Goal: Task Accomplishment & Management: Manage account settings

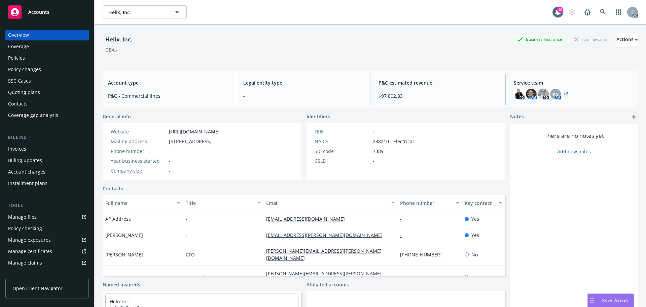
click at [22, 59] on div "Policies" at bounding box center [16, 58] width 17 height 11
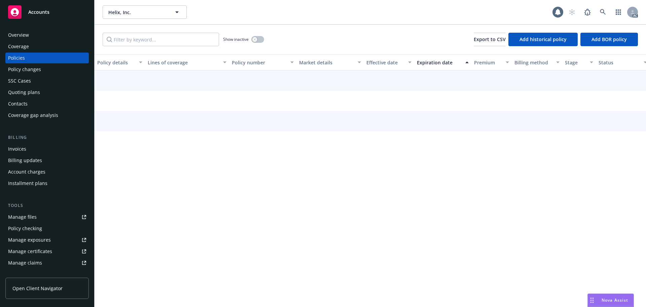
click at [32, 69] on div "Policy changes" at bounding box center [24, 69] width 33 height 11
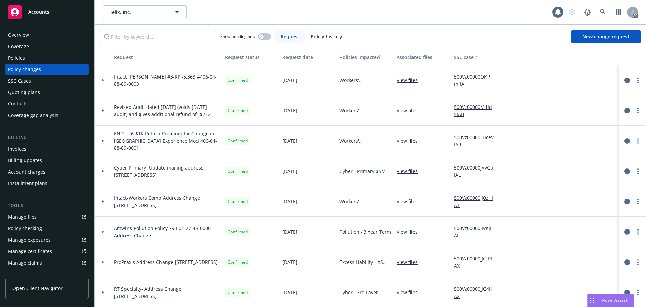
click at [332, 38] on span "Policy history" at bounding box center [327, 36] width 32 height 7
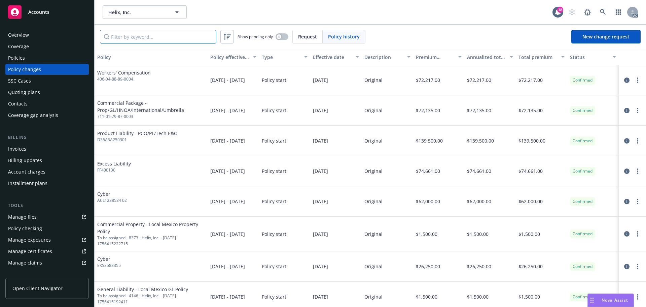
click at [129, 37] on input "Filter by keyword..." at bounding box center [158, 36] width 116 height 13
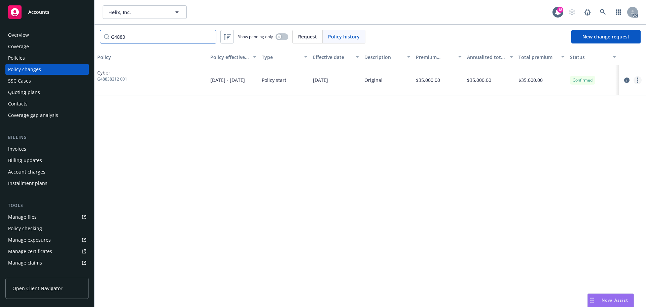
type input "G4883"
click at [637, 82] on icon "more" at bounding box center [637, 79] width 1 height 5
click at [553, 135] on link "Edit billing info" at bounding box center [583, 134] width 115 height 13
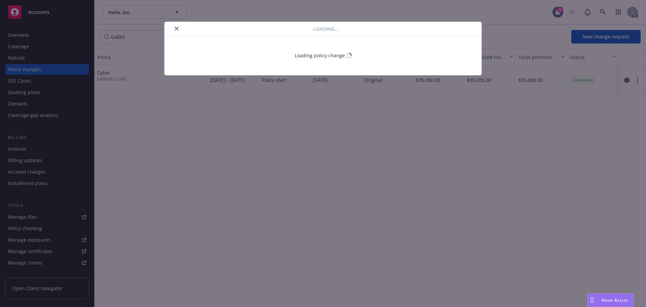
select select "CA"
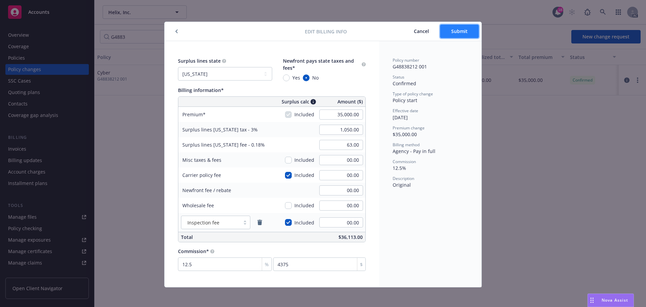
click at [457, 34] on button "Submit" at bounding box center [459, 31] width 39 height 13
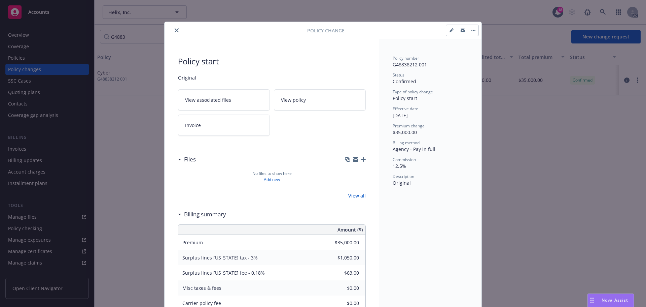
click at [175, 30] on icon "close" at bounding box center [177, 30] width 4 height 4
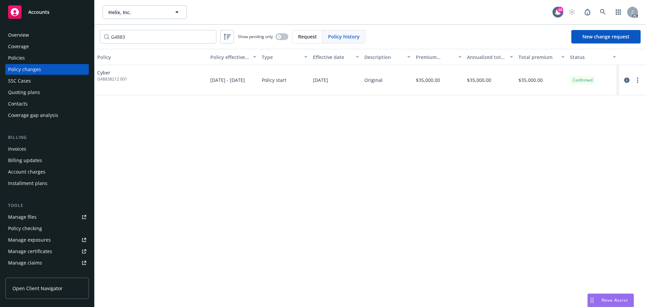
click at [22, 146] on div "Invoices" at bounding box center [17, 148] width 18 height 11
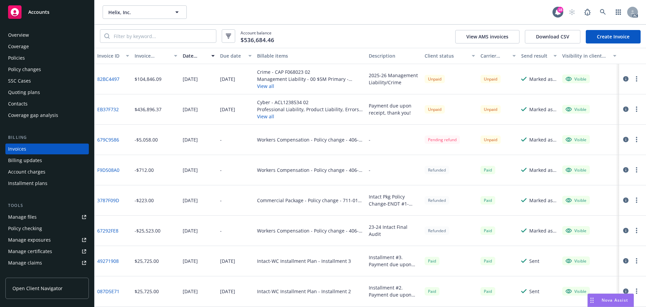
click at [267, 87] on button "View all" at bounding box center [310, 85] width 106 height 7
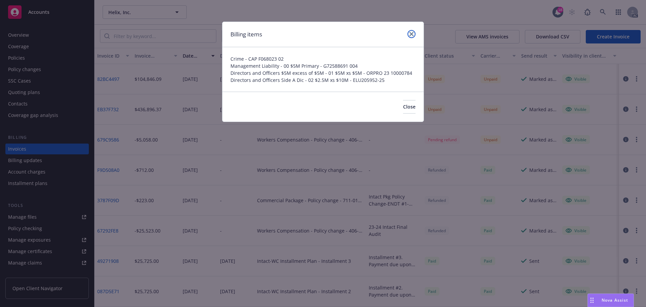
click at [411, 33] on icon "close" at bounding box center [412, 34] width 4 height 4
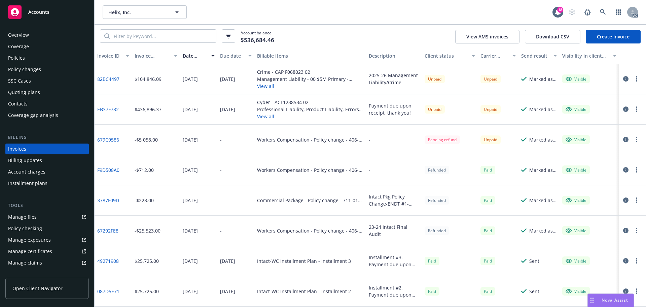
click at [261, 116] on button "View all" at bounding box center [310, 116] width 106 height 7
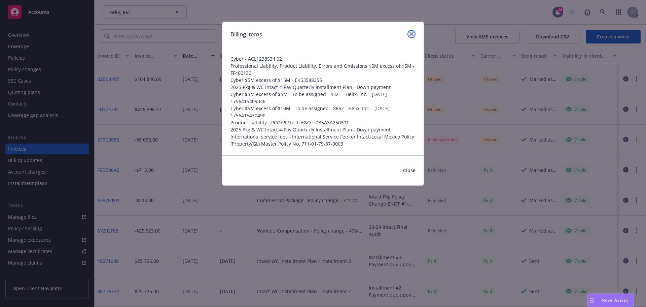
click at [412, 34] on icon "close" at bounding box center [412, 34] width 4 height 4
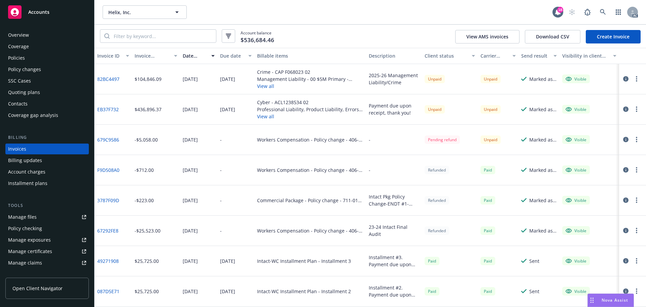
click at [636, 108] on circle "button" at bounding box center [636, 106] width 1 height 1
click at [567, 216] on link "Void" at bounding box center [593, 216] width 86 height 13
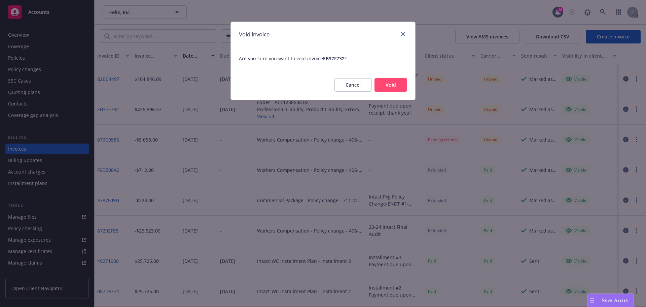
click at [393, 84] on button "Void" at bounding box center [391, 84] width 33 height 13
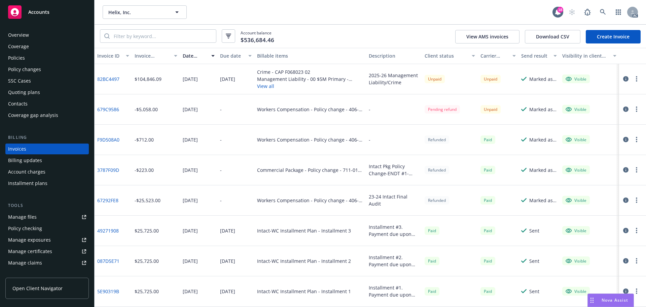
click at [612, 38] on link "Create Invoice" at bounding box center [613, 36] width 55 height 13
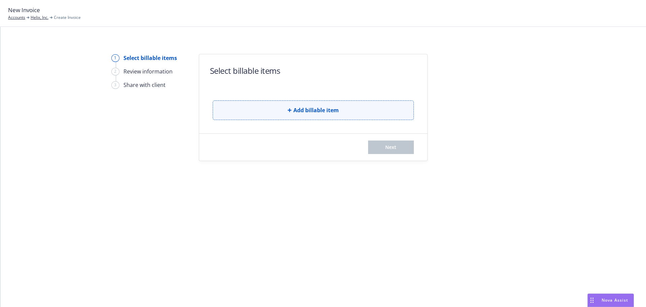
click at [316, 106] on span "Add billable item" at bounding box center [316, 110] width 45 height 8
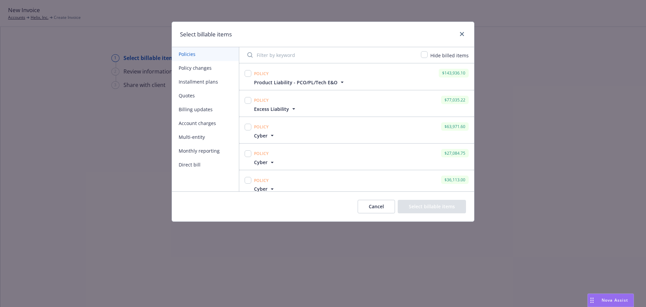
click at [194, 81] on button "Installment plans" at bounding box center [205, 82] width 67 height 14
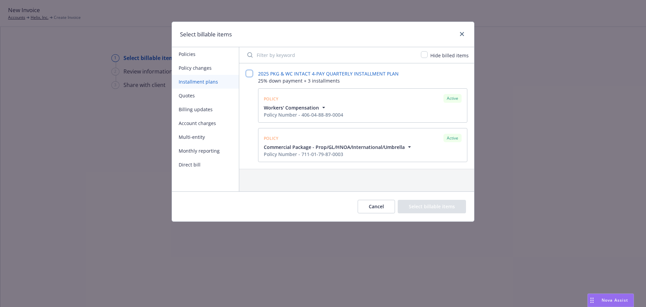
click at [252, 73] on input "checkbox" at bounding box center [249, 73] width 7 height 7
checkbox input "false"
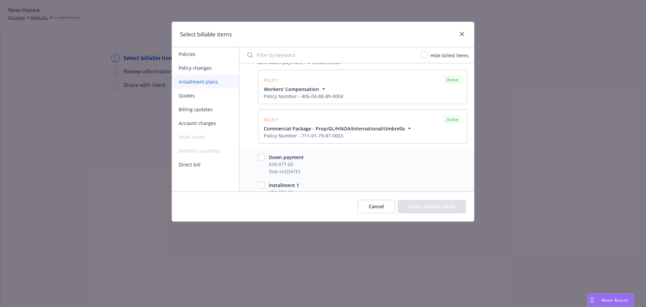
scroll to position [34, 0]
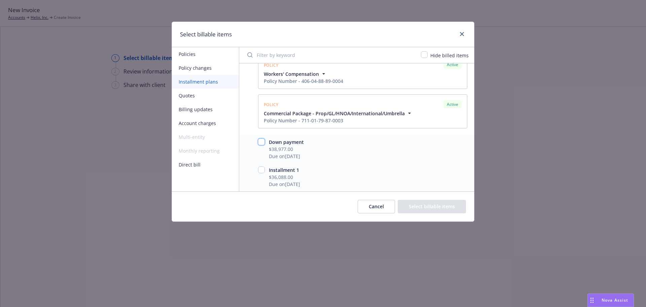
click at [261, 143] on input "checkbox" at bounding box center [261, 141] width 7 height 7
checkbox input "true"
click at [427, 206] on button "Select billable items" at bounding box center [432, 206] width 68 height 13
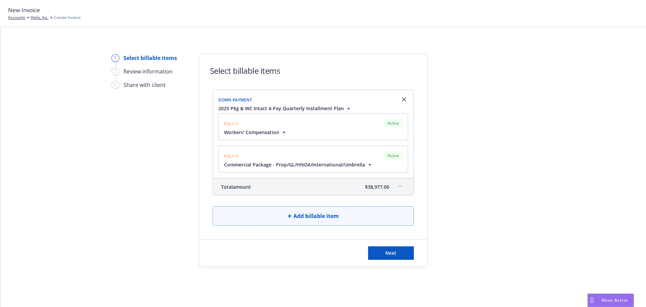
click at [311, 214] on span "Add billable item" at bounding box center [316, 216] width 45 height 8
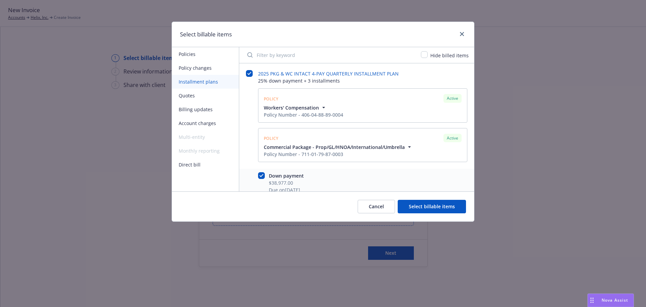
click at [202, 67] on button "Policy changes" at bounding box center [205, 68] width 67 height 14
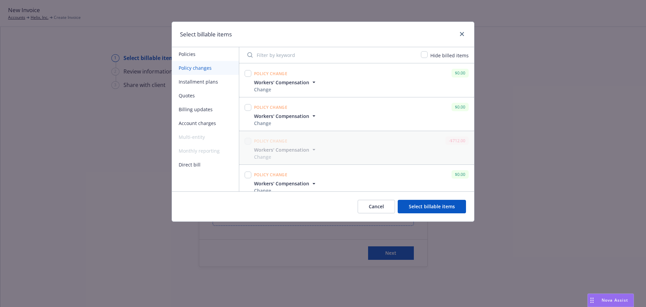
click at [193, 53] on button "Policies" at bounding box center [205, 54] width 67 height 14
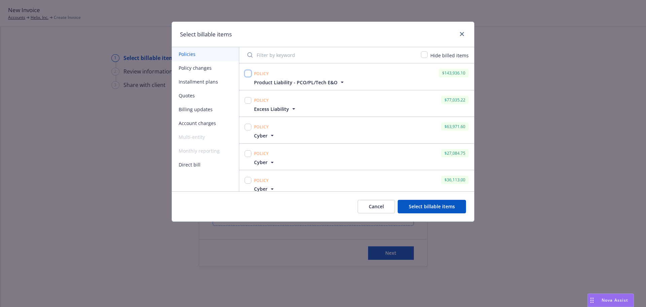
click at [249, 74] on input "checkbox" at bounding box center [248, 73] width 7 height 7
checkbox input "true"
click at [248, 102] on input "checkbox" at bounding box center [248, 100] width 7 height 7
checkbox input "true"
click at [248, 124] on input "checkbox" at bounding box center [248, 127] width 7 height 7
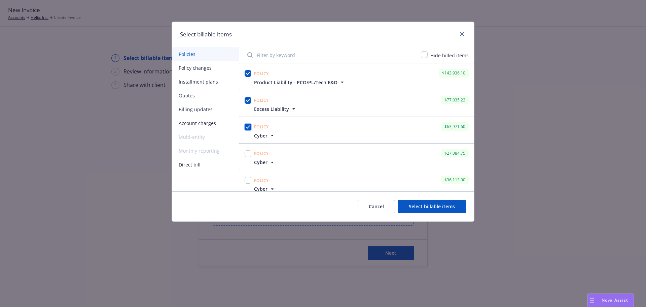
checkbox input "true"
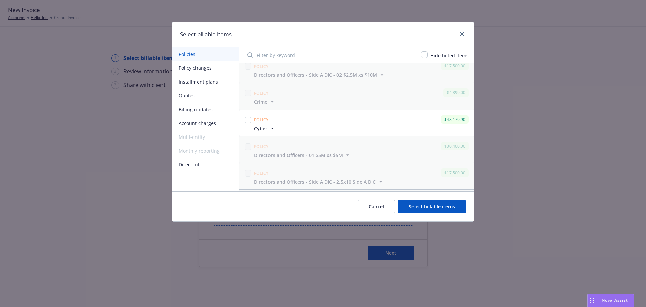
scroll to position [168, 0]
click at [248, 118] on input "checkbox" at bounding box center [248, 118] width 7 height 7
checkbox input "true"
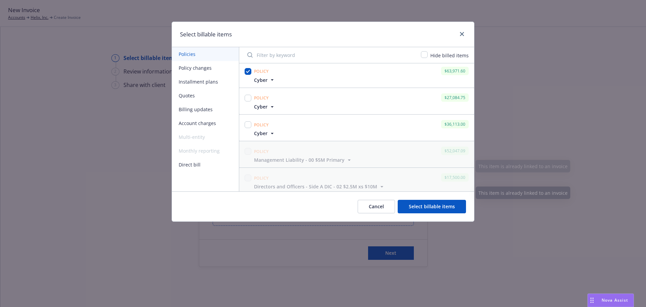
scroll to position [34, 0]
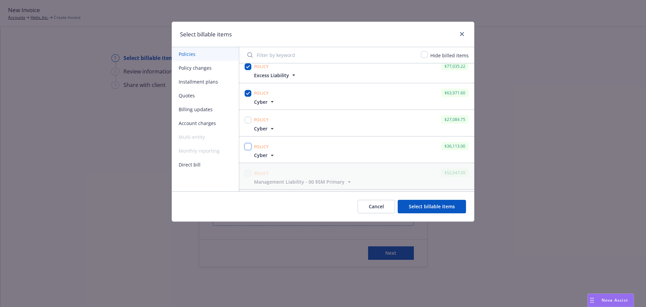
click at [247, 145] on input "checkbox" at bounding box center [248, 146] width 7 height 7
checkbox input "true"
click at [248, 121] on input "checkbox" at bounding box center [248, 119] width 7 height 7
checkbox input "true"
click at [206, 124] on button "Account charges" at bounding box center [205, 123] width 67 height 14
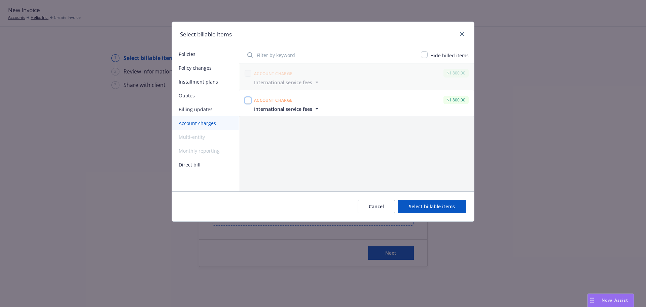
click at [247, 100] on input "checkbox" at bounding box center [248, 100] width 7 height 7
checkbox input "true"
click at [423, 208] on button "Select billable items" at bounding box center [432, 206] width 68 height 13
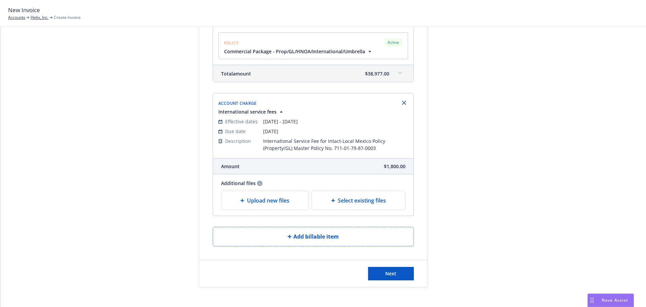
scroll to position [1017, 0]
click at [393, 270] on span "Next" at bounding box center [390, 273] width 11 height 6
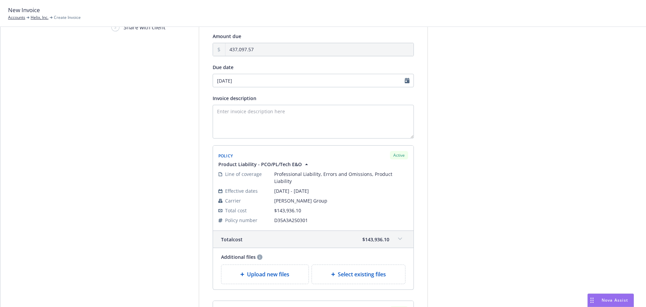
scroll to position [0, 0]
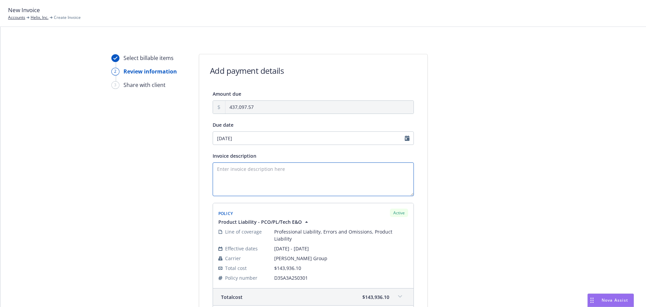
click at [231, 168] on textarea "Invoice description" at bounding box center [313, 179] width 201 height 34
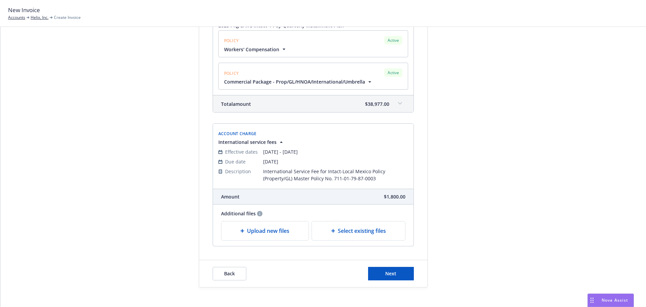
scroll to position [1099, 0]
type textarea "Payment due upon receipt, thank you!"
click at [386, 270] on span "Next" at bounding box center [390, 273] width 11 height 6
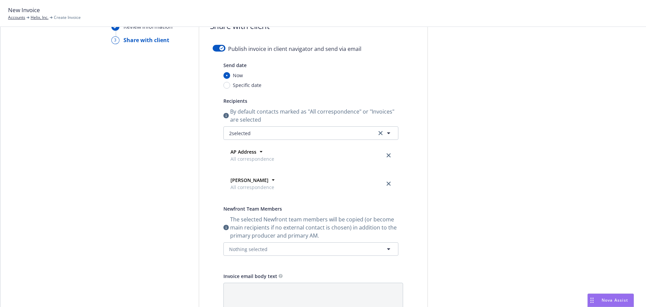
scroll to position [0, 0]
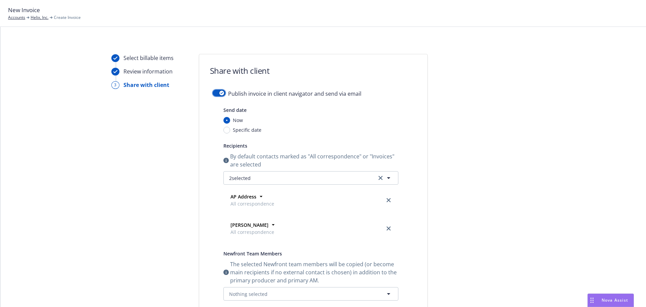
click at [213, 92] on button "button" at bounding box center [219, 93] width 13 height 7
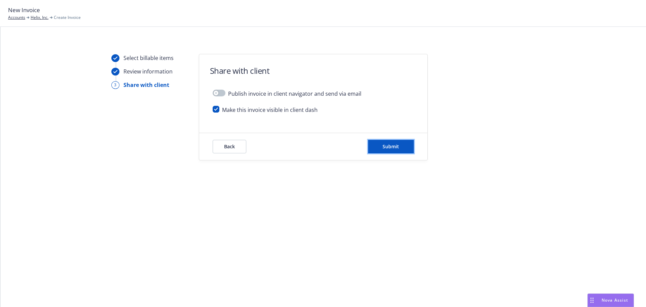
drag, startPoint x: 386, startPoint y: 146, endPoint x: 390, endPoint y: 147, distance: 3.8
click at [387, 146] on span "Submit" at bounding box center [391, 146] width 16 height 6
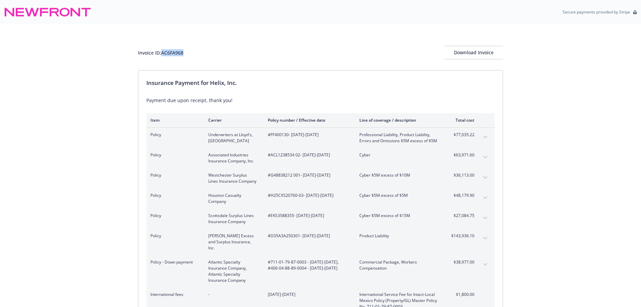
drag, startPoint x: 188, startPoint y: 55, endPoint x: 163, endPoint y: 53, distance: 24.3
click at [163, 53] on div "Invoice ID: AC6FA968 Download Invoice" at bounding box center [320, 52] width 365 height 13
copy div "AC6FA968"
click at [473, 57] on div "Download Invoice" at bounding box center [473, 52] width 59 height 13
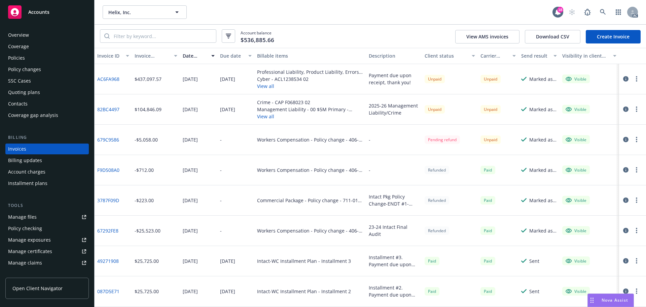
click at [114, 110] on link "82BC4497" at bounding box center [108, 109] width 22 height 7
click at [616, 37] on link "Create Invoice" at bounding box center [613, 36] width 55 height 13
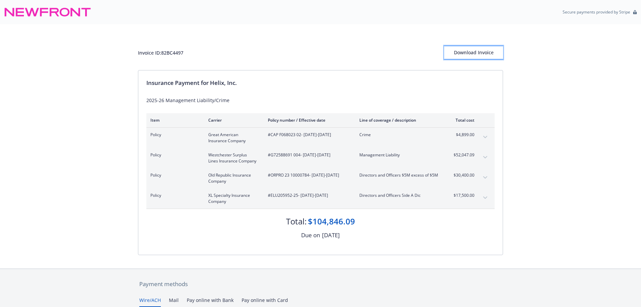
click at [485, 54] on div "Download Invoice" at bounding box center [473, 52] width 59 height 13
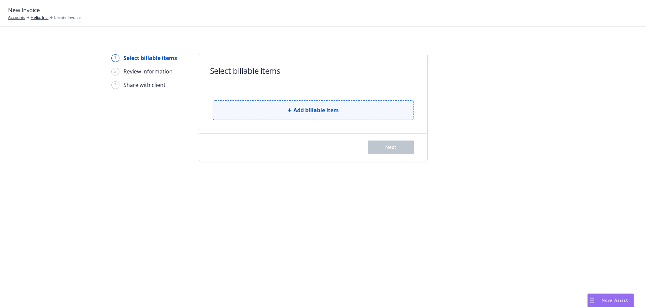
click at [289, 110] on icon "button" at bounding box center [290, 110] width 4 height 4
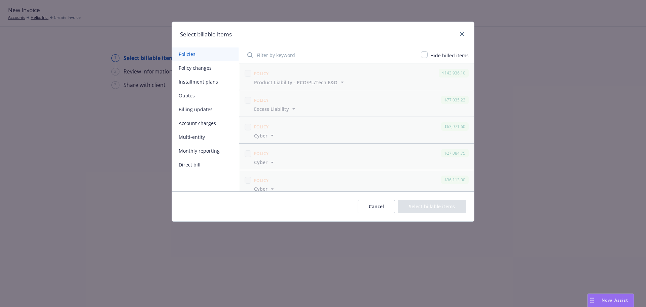
click at [201, 82] on button "Installment plans" at bounding box center [205, 82] width 67 height 14
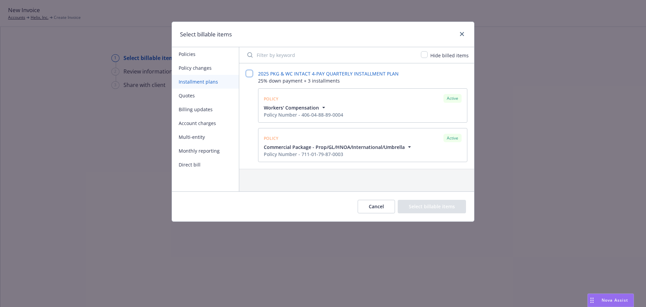
click at [249, 73] on input "checkbox" at bounding box center [249, 73] width 7 height 7
checkbox input "false"
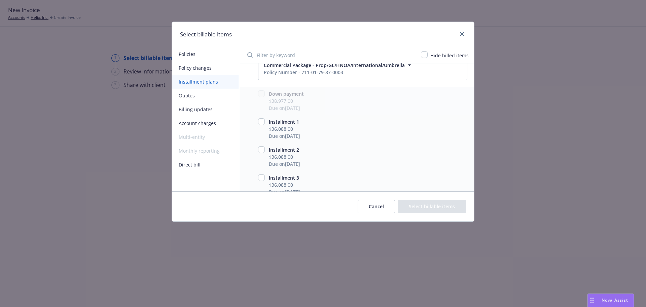
scroll to position [89, 0]
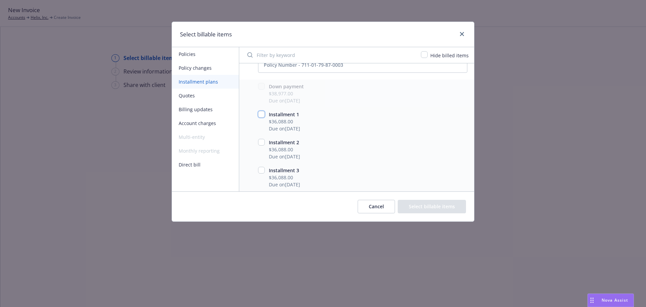
click at [262, 113] on input "checkbox" at bounding box center [261, 114] width 7 height 7
checkbox input "true"
click at [262, 143] on input "checkbox" at bounding box center [261, 142] width 7 height 7
checkbox input "true"
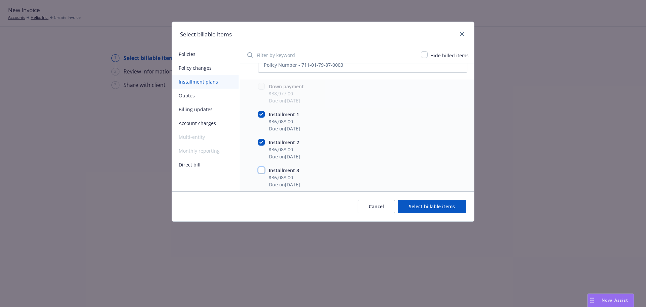
click at [262, 169] on input "checkbox" at bounding box center [261, 170] width 7 height 7
checkbox input "true"
click at [426, 204] on button "Select billable items" at bounding box center [432, 206] width 68 height 13
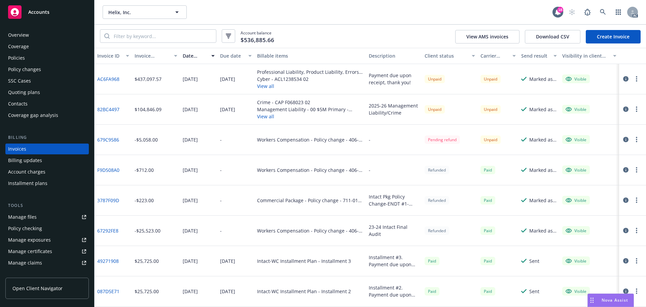
click at [611, 41] on link "Create Invoice" at bounding box center [613, 36] width 55 height 13
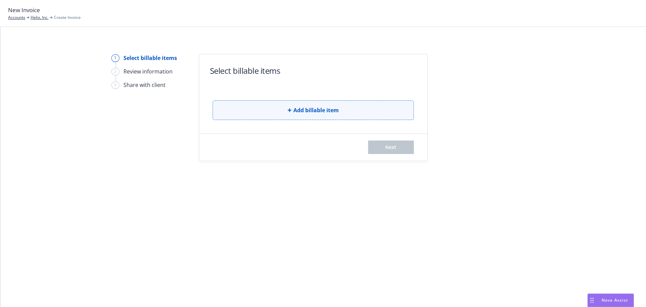
click at [317, 112] on span "Add billable item" at bounding box center [316, 110] width 45 height 8
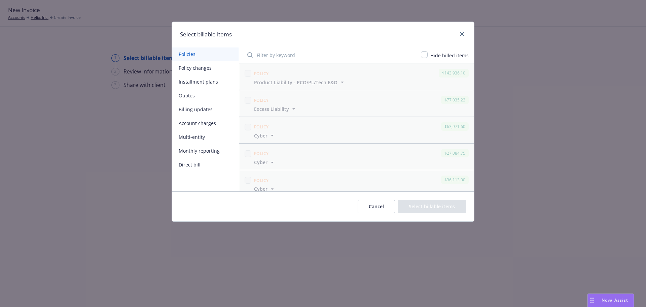
click at [188, 81] on button "Installment plans" at bounding box center [205, 82] width 67 height 14
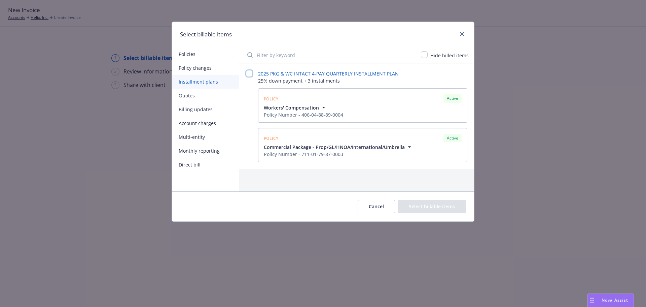
click at [249, 73] on input "checkbox" at bounding box center [249, 73] width 7 height 7
checkbox input "false"
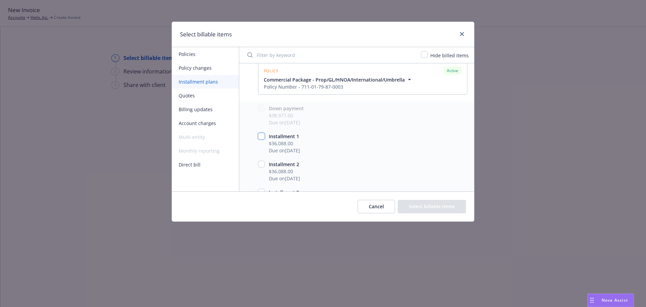
click at [262, 137] on input "checkbox" at bounding box center [261, 136] width 7 height 7
checkbox input "true"
click at [436, 208] on button "Select billable items" at bounding box center [432, 206] width 68 height 13
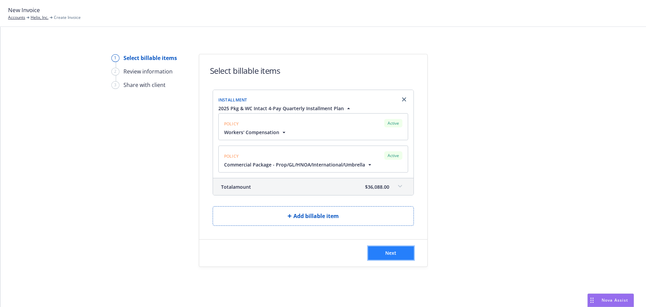
click at [398, 253] on button "Next" at bounding box center [391, 252] width 46 height 13
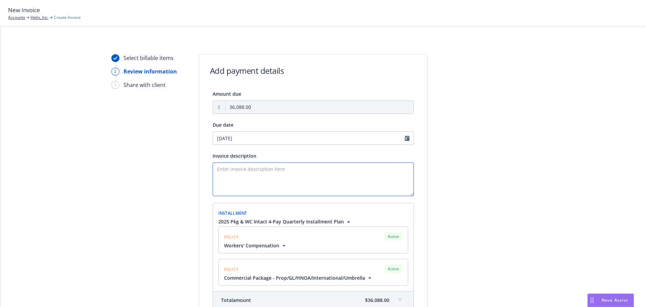
click at [235, 175] on textarea "Invoice description" at bounding box center [313, 179] width 201 height 34
click at [255, 168] on textarea "Installment" at bounding box center [313, 179] width 201 height 34
click at [253, 167] on textarea "Installment #1" at bounding box center [313, 179] width 201 height 34
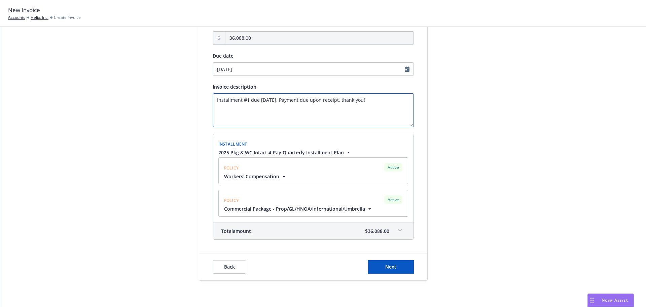
scroll to position [70, 0]
type textarea "Installment #1 due [DATE]. Payment due upon receipt, thank you!"
click at [396, 266] on button "Next" at bounding box center [391, 265] width 46 height 13
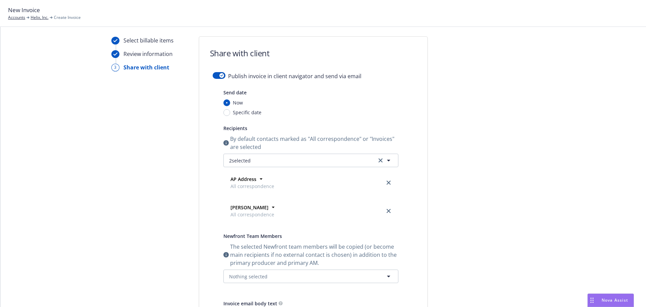
scroll to position [0, 0]
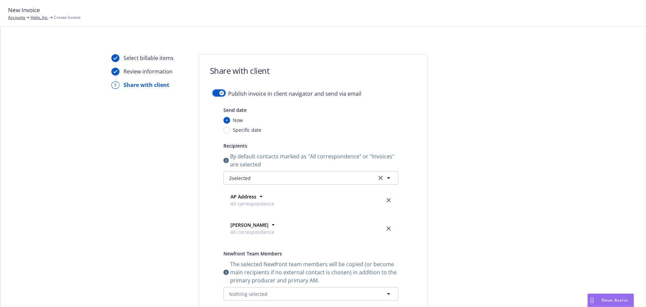
click at [213, 94] on button "button" at bounding box center [219, 93] width 13 height 7
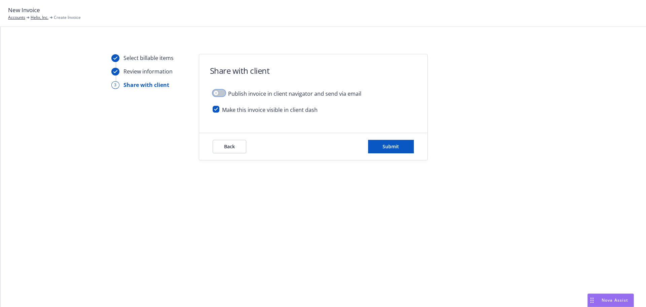
click at [223, 94] on button "button" at bounding box center [219, 93] width 13 height 7
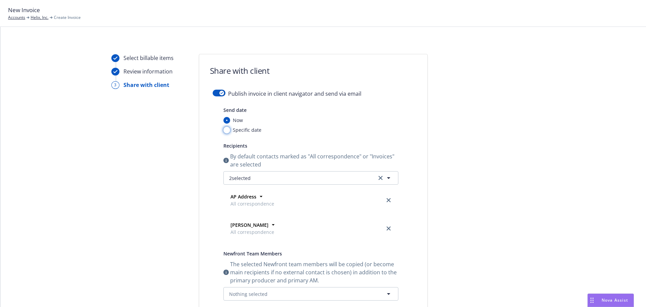
click at [224, 129] on input "Specific date" at bounding box center [227, 130] width 7 height 7
radio input "true"
radio input "false"
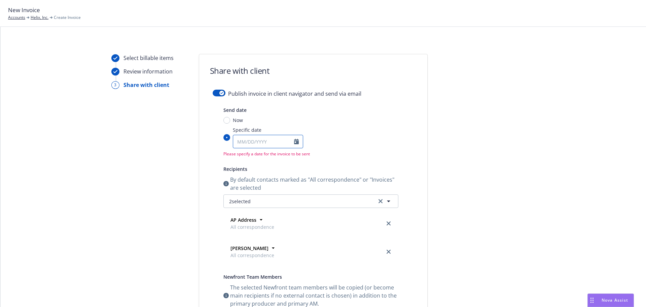
click at [295, 140] on icon "Calendar" at bounding box center [296, 141] width 5 height 5
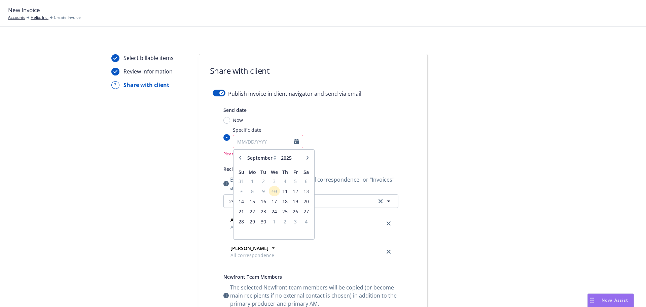
click at [306, 157] on icon "button" at bounding box center [308, 158] width 4 height 4
select select "10"
click at [272, 221] on span "29" at bounding box center [275, 221] width 10 height 8
click at [230, 141] on input "Specific date January February March April May June July August September Octob…" at bounding box center [227, 137] width 7 height 7
type input "10/29/2025"
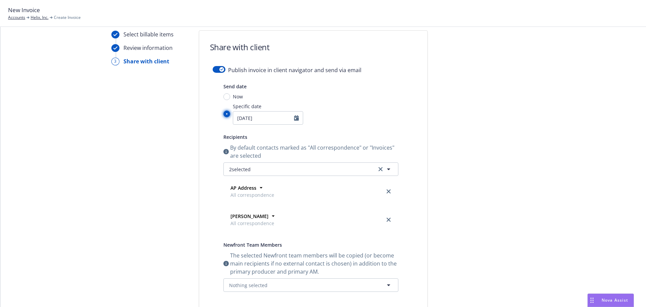
scroll to position [34, 0]
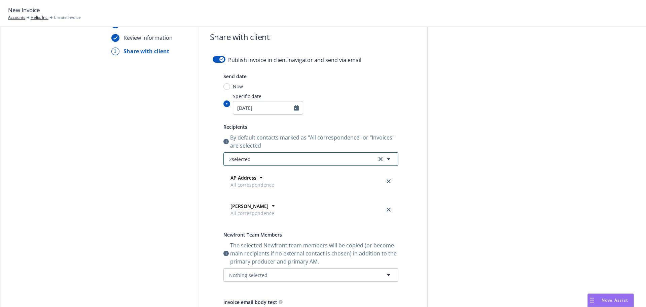
click at [387, 158] on icon "button" at bounding box center [388, 159] width 3 height 2
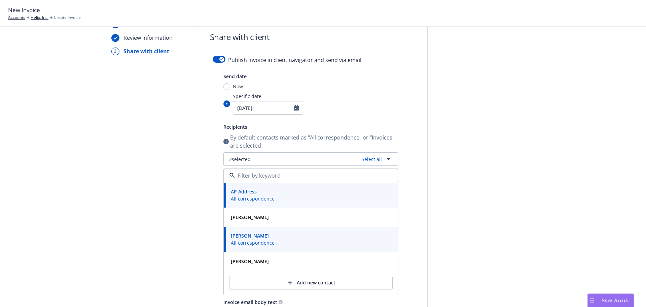
click at [402, 121] on div "Send date Now Specific date 10/29/2025 Recipients By default contacts marked as…" at bounding box center [313, 217] width 201 height 291
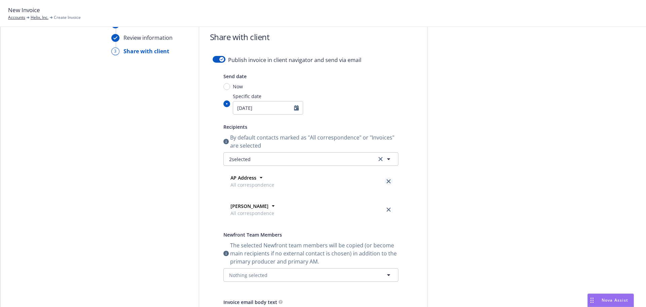
click at [387, 181] on icon "close" at bounding box center [389, 181] width 4 height 4
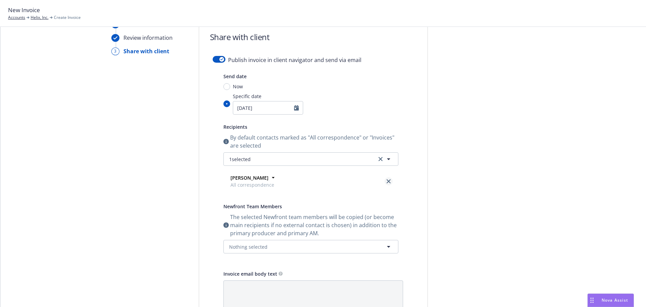
click at [387, 182] on icon "close" at bounding box center [389, 181] width 4 height 4
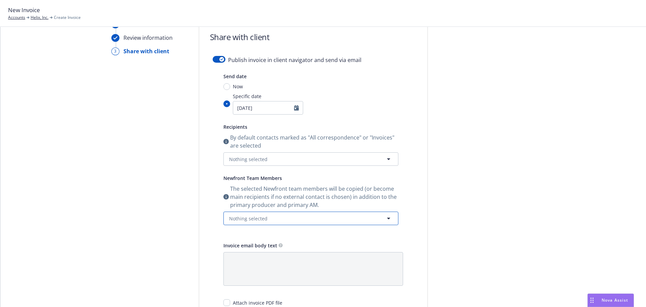
click at [387, 219] on icon "button" at bounding box center [388, 218] width 3 height 2
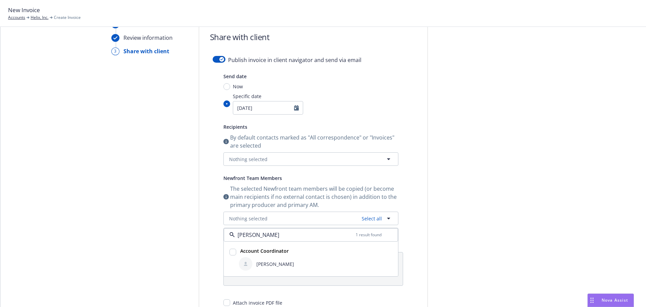
type input "[PERSON_NAME]"
click at [230, 252] on input "checkbox" at bounding box center [233, 251] width 7 height 7
checkbox input "true"
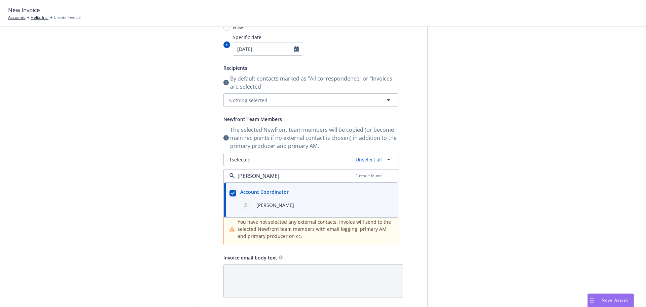
scroll to position [101, 0]
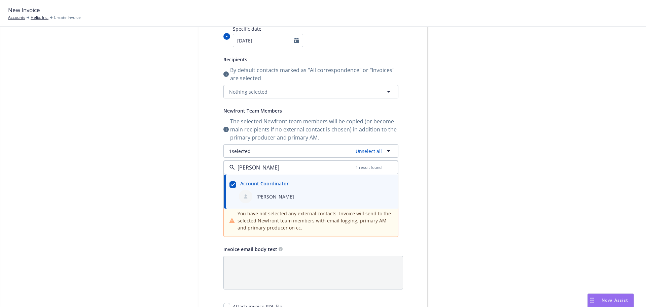
type input "[PERSON_NAME]"
click at [415, 196] on div "Publish invoice in client navigator and send via email Send date Now Specific d…" at bounding box center [313, 149] width 228 height 321
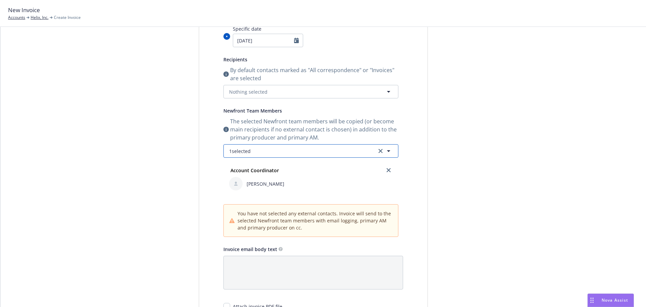
click at [387, 151] on icon "button" at bounding box center [388, 151] width 3 height 2
type input "Theres"
click at [231, 184] on input "checkbox" at bounding box center [233, 184] width 7 height 7
checkbox input "true"
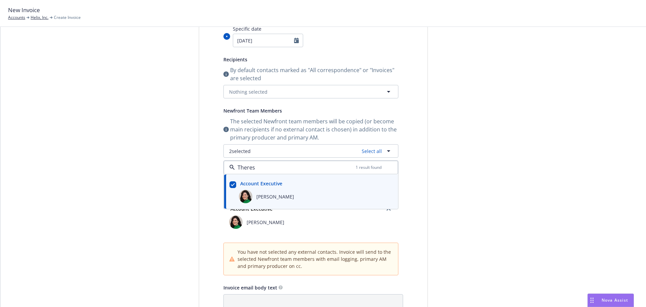
type input "Theres"
click at [420, 192] on div "Publish invoice in client navigator and send via email Send date Now Specific d…" at bounding box center [313, 169] width 228 height 360
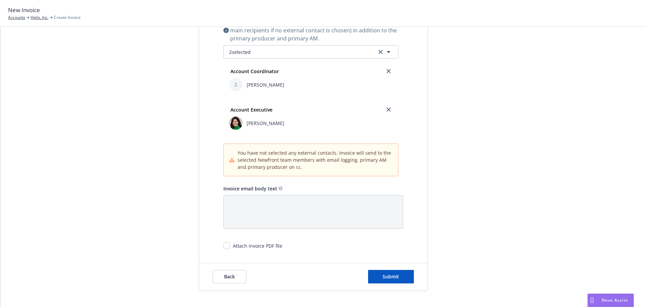
scroll to position [210, 0]
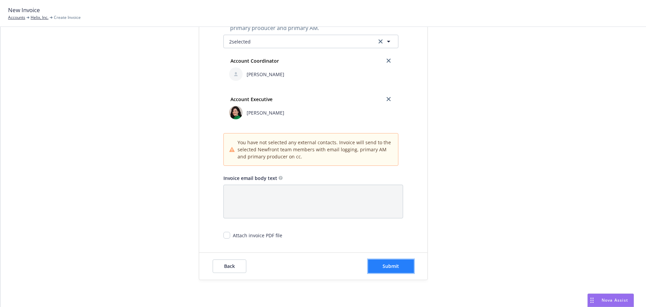
click at [392, 265] on span "Submit" at bounding box center [391, 266] width 16 height 6
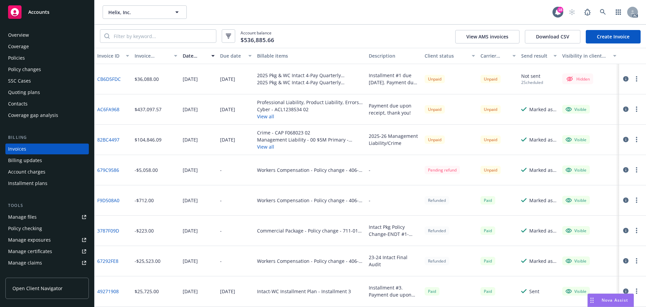
click at [610, 39] on link "Create Invoice" at bounding box center [613, 36] width 55 height 13
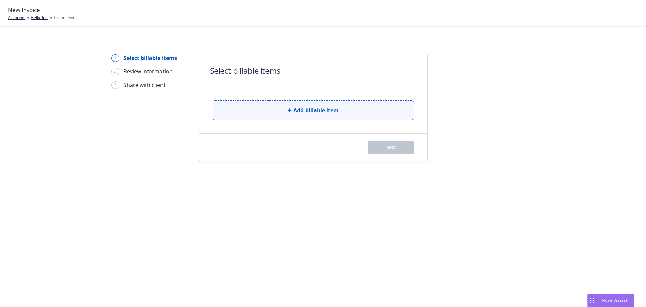
click at [295, 113] on span "Add billable item" at bounding box center [316, 110] width 45 height 8
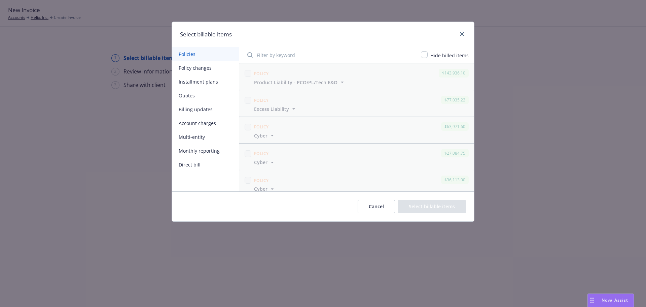
click at [195, 82] on button "Installment plans" at bounding box center [205, 82] width 67 height 14
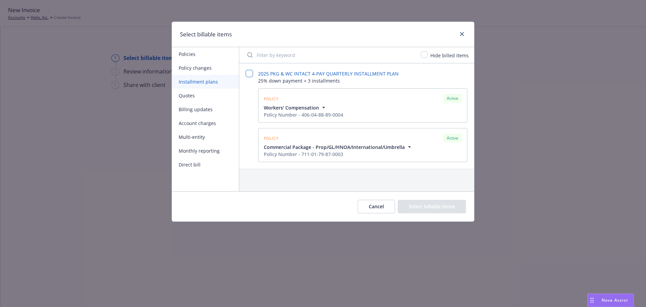
click at [251, 74] on input "checkbox" at bounding box center [249, 73] width 7 height 7
checkbox input "false"
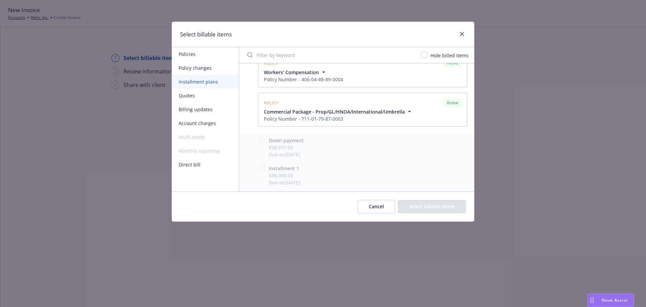
scroll to position [89, 0]
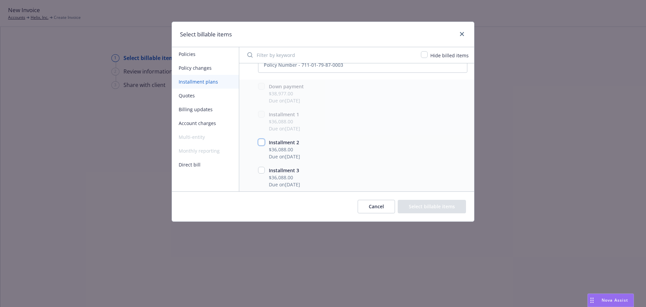
click at [261, 142] on input "checkbox" at bounding box center [261, 142] width 7 height 7
checkbox input "true"
click at [444, 209] on button "Select billable items" at bounding box center [432, 206] width 68 height 13
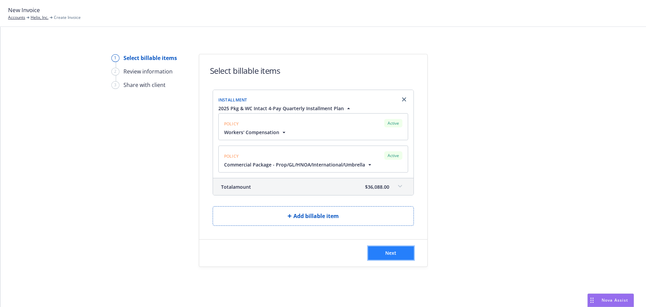
click at [389, 251] on span "Next" at bounding box center [390, 252] width 11 height 6
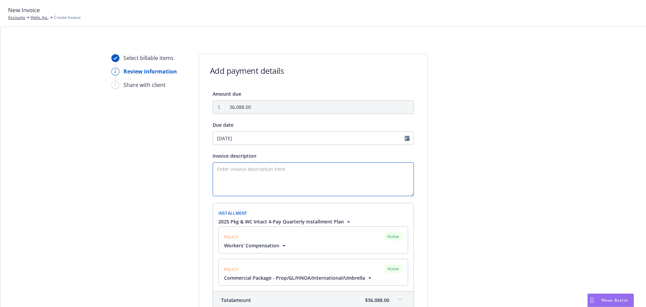
click at [252, 173] on textarea "Invoice description" at bounding box center [313, 179] width 201 height 34
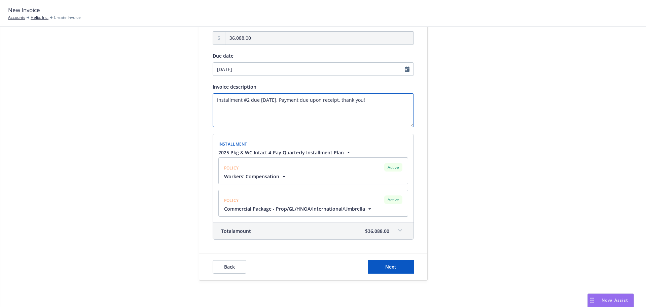
scroll to position [70, 0]
type textarea "Installment #2 due [DATE]. Payment due upon receipt, thank you!"
click at [396, 266] on button "Next" at bounding box center [391, 265] width 46 height 13
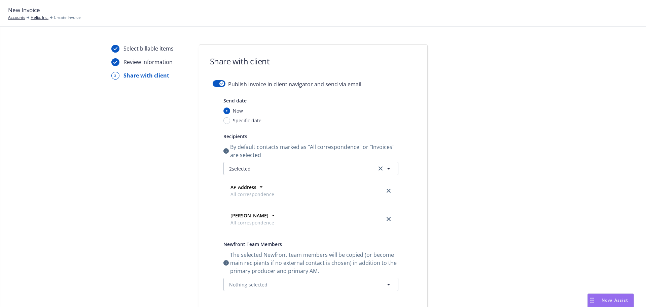
scroll to position [2, 0]
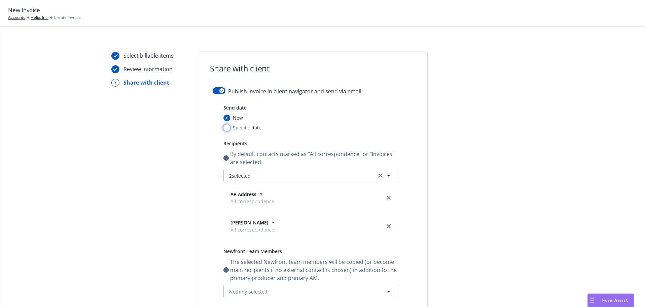
click at [225, 128] on input "Specific date" at bounding box center [227, 127] width 7 height 7
radio input "true"
radio input "false"
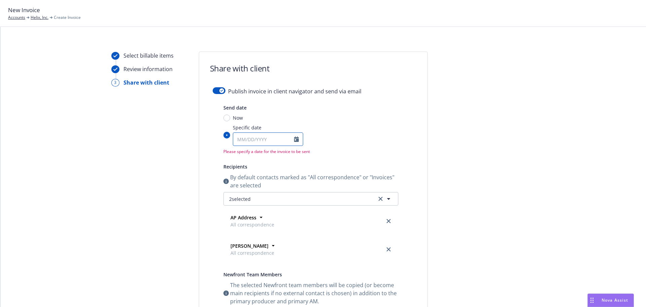
click at [294, 139] on icon "Calendar" at bounding box center [296, 138] width 5 height 5
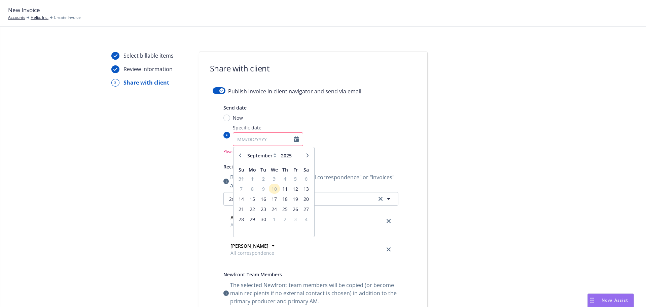
click at [306, 153] on icon "button" at bounding box center [308, 155] width 4 height 4
select select "1"
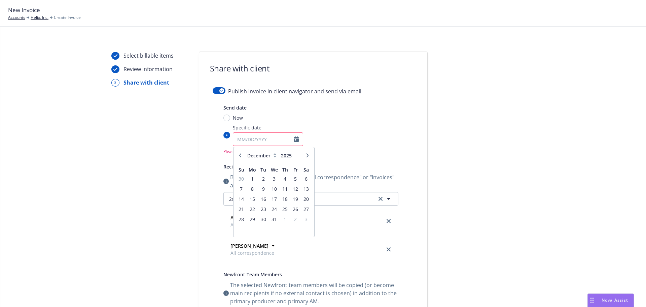
type input "2026"
click at [273, 220] on span "28" at bounding box center [275, 219] width 10 height 8
click at [230, 138] on input "Specific date January February March April May June July August September Octob…" at bounding box center [227, 135] width 7 height 7
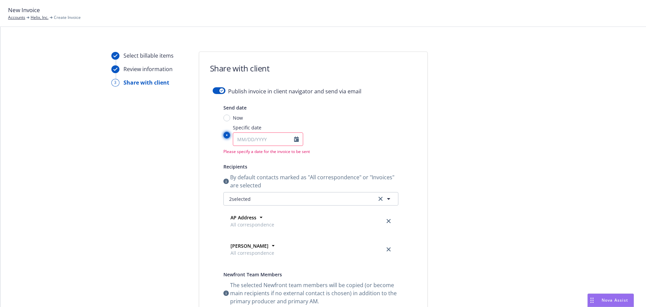
type input "01/28/2026"
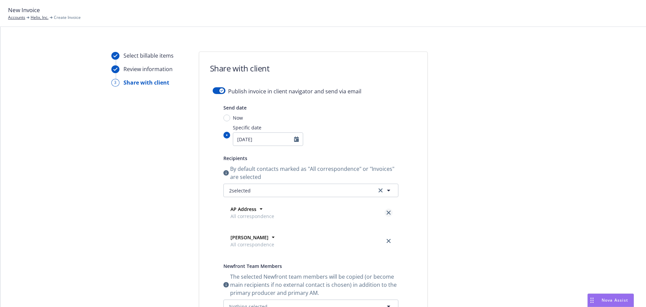
click at [387, 211] on icon "close" at bounding box center [389, 212] width 4 height 4
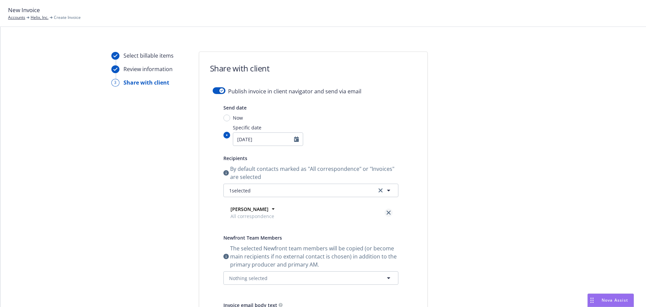
click at [387, 212] on icon "close" at bounding box center [389, 212] width 4 height 4
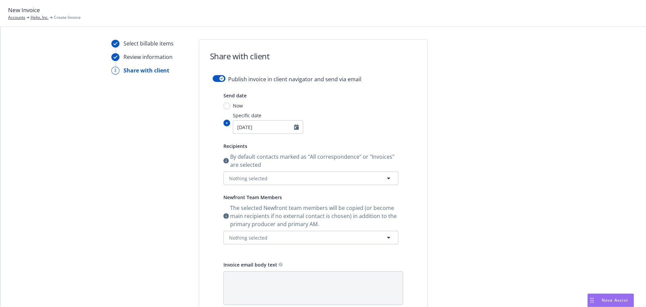
scroll to position [36, 0]
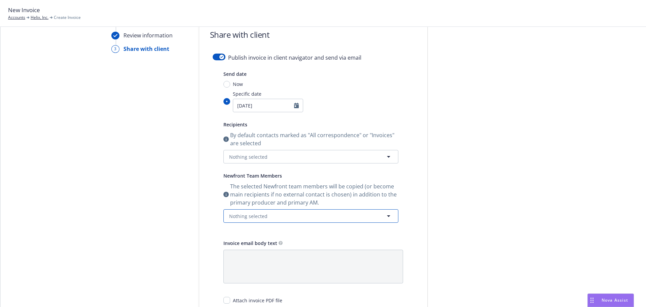
click at [387, 217] on icon "button" at bounding box center [389, 216] width 8 height 8
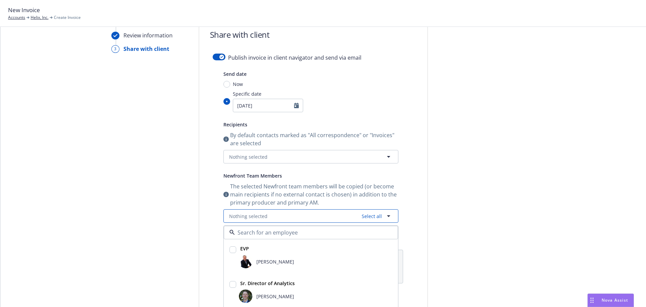
click at [229, 214] on span "Nothing selected" at bounding box center [248, 215] width 38 height 7
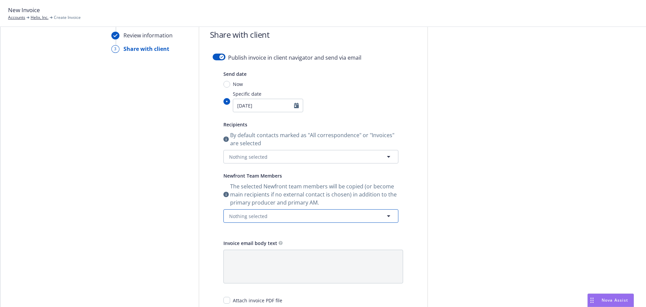
click at [234, 215] on span "Nothing selected" at bounding box center [248, 215] width 38 height 7
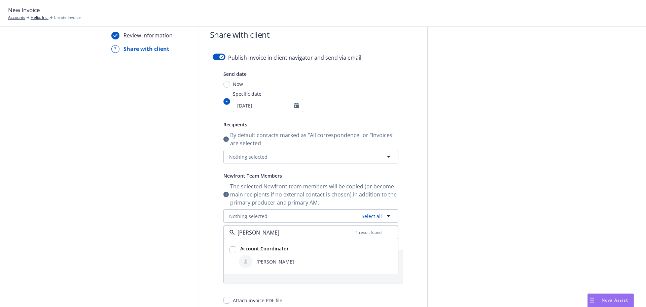
type input "Sarah"
click at [230, 247] on input "checkbox" at bounding box center [233, 249] width 7 height 7
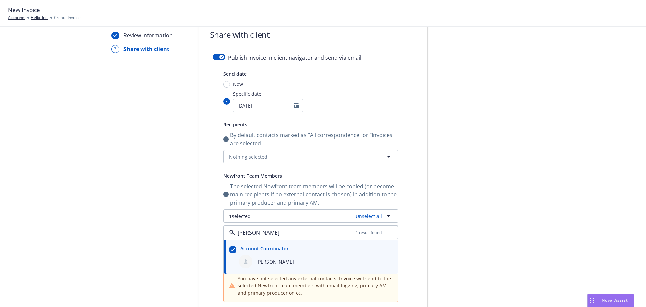
click at [329, 260] on div "[PERSON_NAME]" at bounding box center [316, 261] width 154 height 13
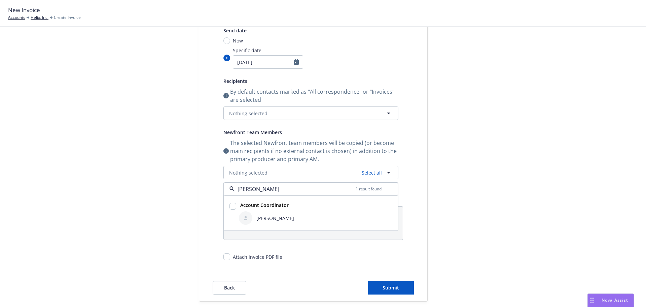
scroll to position [101, 0]
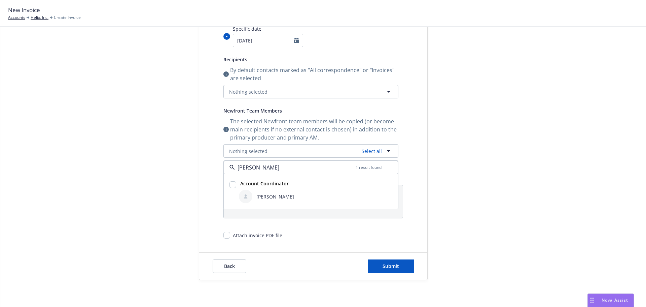
click at [231, 184] on input "checkbox" at bounding box center [233, 184] width 7 height 7
checkbox input "true"
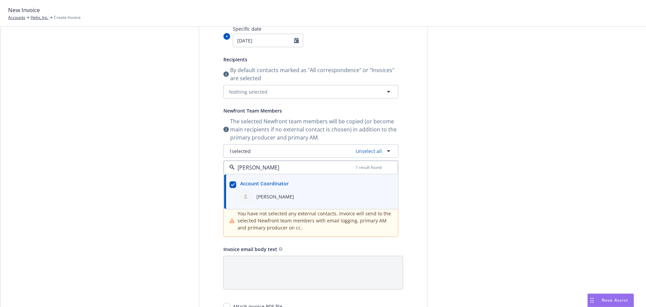
type input "Sarah"
click at [328, 249] on div "Invoice email body text" at bounding box center [314, 249] width 180 height 8
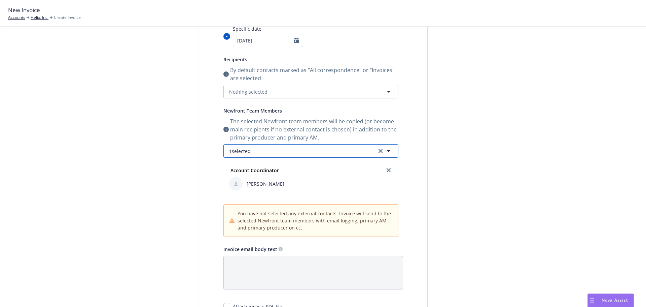
click at [364, 151] on button "1 selected" at bounding box center [311, 150] width 175 height 13
type input "there"
click at [230, 183] on input "checkbox" at bounding box center [233, 184] width 7 height 7
checkbox input "true"
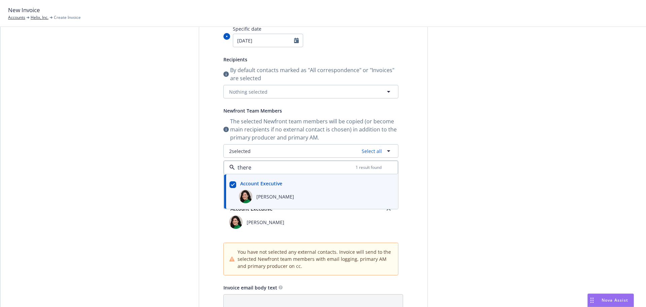
type input "there"
click at [414, 219] on div "Publish invoice in client navigator and send via email Send date Now Specific d…" at bounding box center [313, 169] width 228 height 360
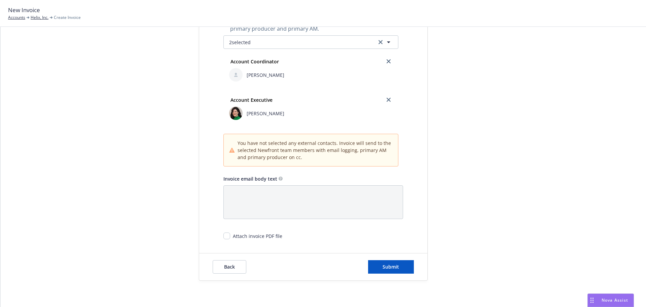
scroll to position [210, 0]
click at [386, 264] on span "Submit" at bounding box center [391, 266] width 16 height 6
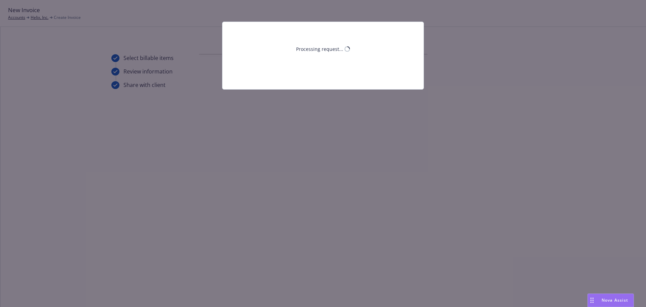
scroll to position [0, 0]
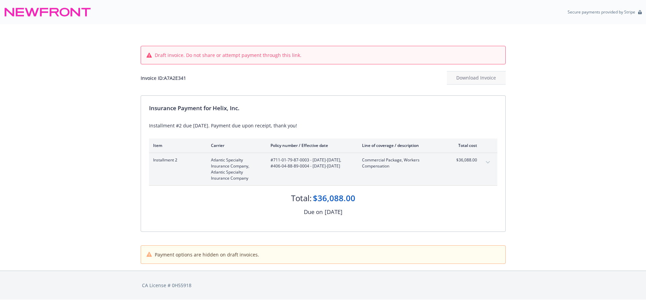
click at [186, 80] on div "Invoice ID: A7A2E341" at bounding box center [163, 77] width 45 height 7
drag, startPoint x: 187, startPoint y: 78, endPoint x: 167, endPoint y: 78, distance: 19.5
click at [166, 78] on div "Invoice ID: A7A2E341" at bounding box center [163, 77] width 45 height 7
copy div "A7A2E341"
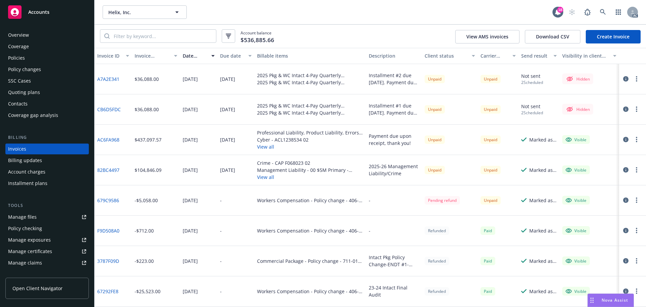
click at [614, 38] on link "Create Invoice" at bounding box center [613, 36] width 55 height 13
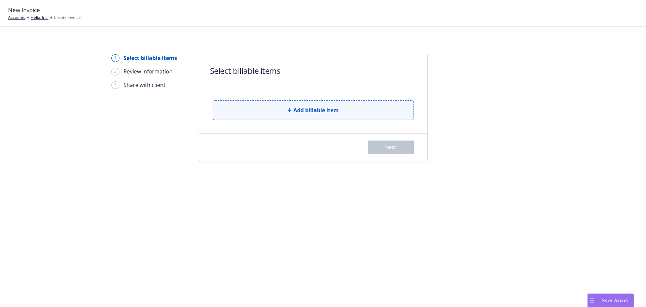
click at [307, 109] on span "Add billable item" at bounding box center [316, 110] width 45 height 8
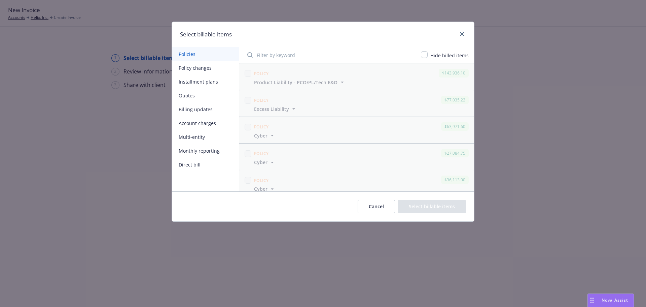
drag, startPoint x: 184, startPoint y: 80, endPoint x: 201, endPoint y: 83, distance: 16.8
click at [184, 80] on button "Installment plans" at bounding box center [205, 82] width 67 height 14
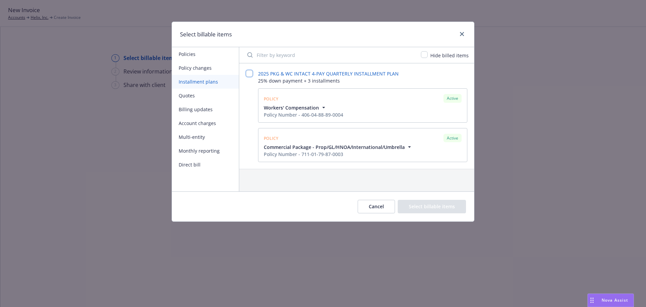
click at [249, 76] on input "checkbox" at bounding box center [249, 73] width 7 height 7
checkbox input "false"
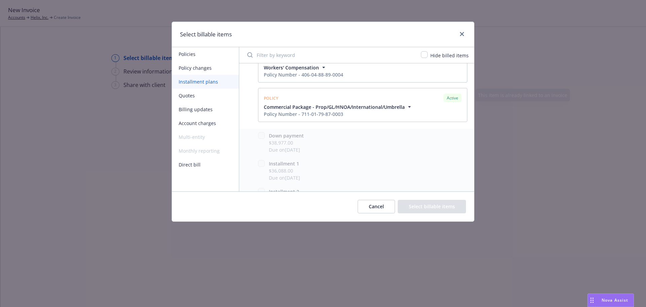
scroll to position [89, 0]
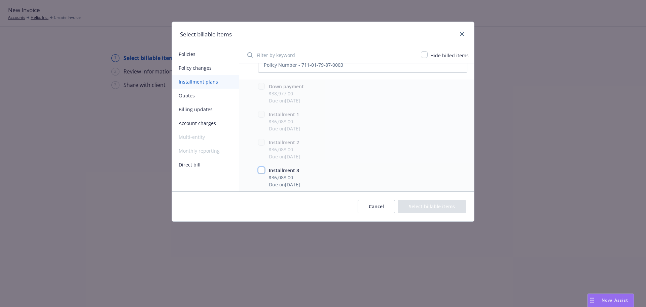
click at [261, 169] on input "checkbox" at bounding box center [261, 170] width 7 height 7
checkbox input "true"
click at [425, 204] on button "Select billable items" at bounding box center [432, 206] width 68 height 13
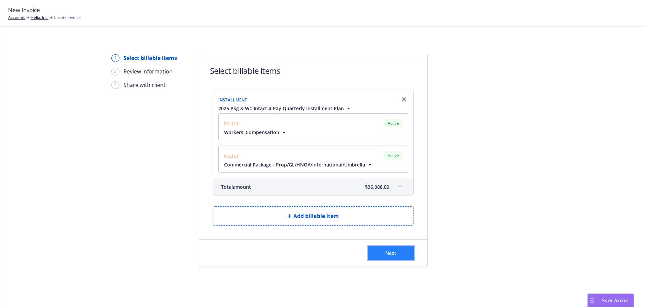
click at [382, 256] on button "Next" at bounding box center [391, 252] width 46 height 13
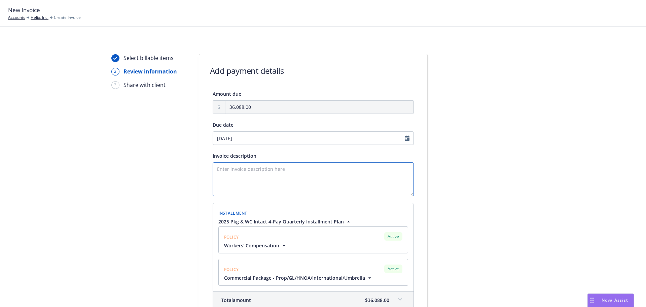
click at [232, 167] on textarea "Invoice description" at bounding box center [313, 179] width 201 height 34
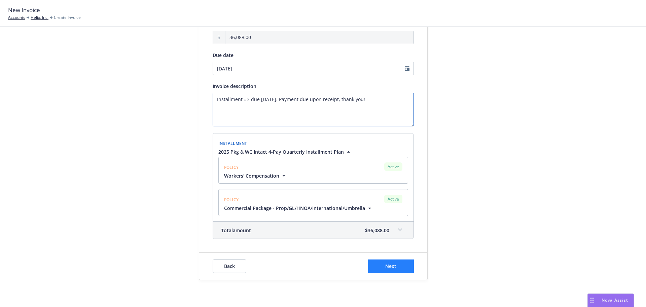
type textarea "Installment #3 due [DATE]. Payment due upon receipt, thank you!"
click at [385, 267] on span "Next" at bounding box center [390, 266] width 11 height 6
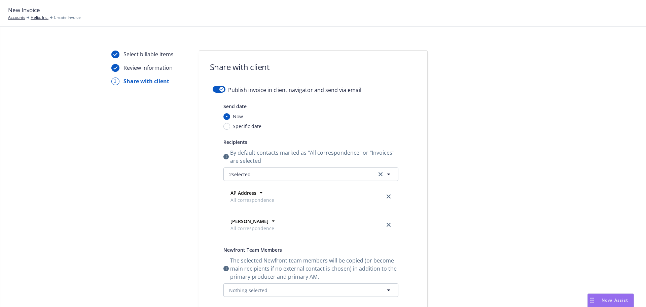
scroll to position [2, 0]
click at [224, 126] on input "Specific date" at bounding box center [227, 127] width 7 height 7
radio input "true"
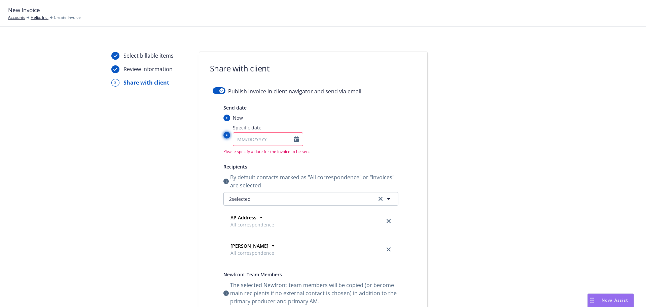
radio input "false"
click at [295, 139] on icon "Calendar" at bounding box center [296, 138] width 5 height 5
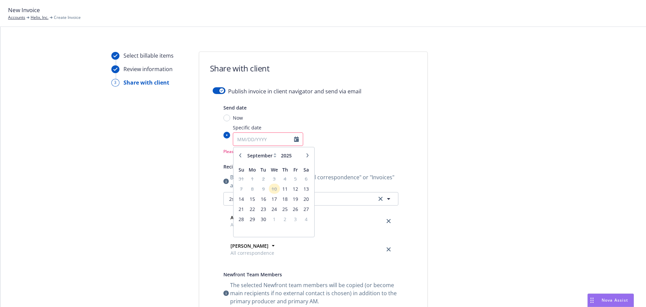
click at [307, 154] on icon "button" at bounding box center [308, 155] width 4 height 4
click at [306, 154] on icon "button" at bounding box center [308, 155] width 4 height 4
select select "1"
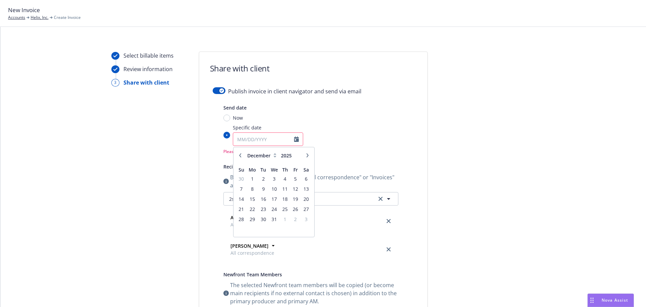
type input "2026"
click at [306, 154] on icon "button" at bounding box center [308, 155] width 4 height 4
select select "4"
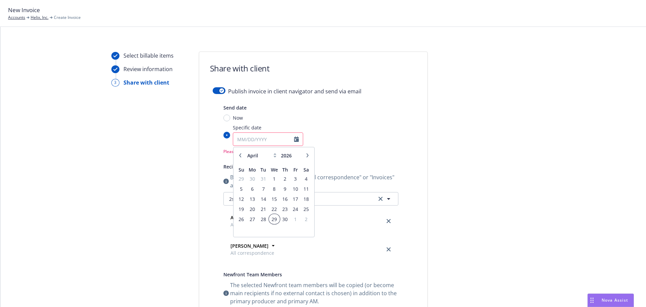
click at [271, 218] on span "29" at bounding box center [275, 219] width 10 height 8
click at [230, 138] on input "Specific date January February March April May June July August September Octob…" at bounding box center [227, 135] width 7 height 7
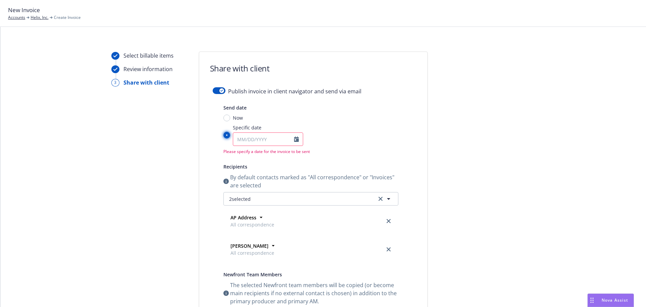
type input "04/29/2026"
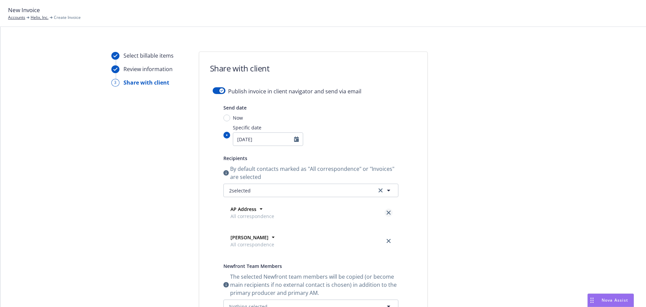
click at [389, 212] on link "close" at bounding box center [389, 212] width 8 height 8
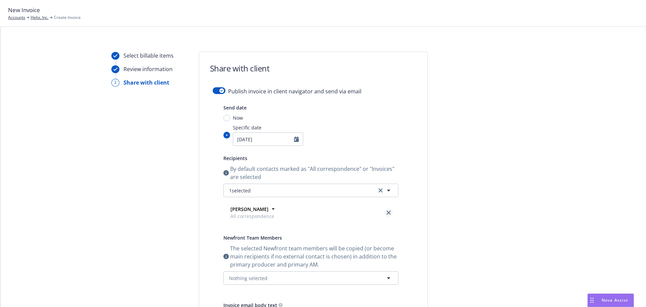
click at [387, 213] on icon "close" at bounding box center [389, 212] width 4 height 4
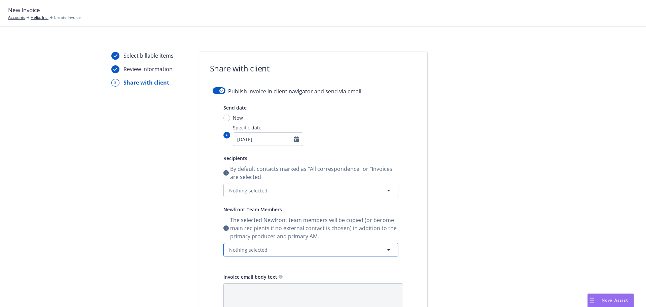
click at [308, 245] on button "Nothing selected" at bounding box center [311, 249] width 175 height 13
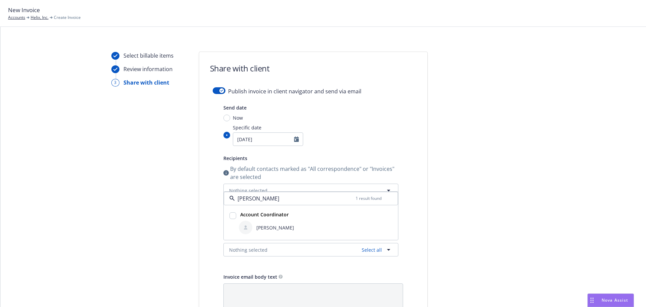
type input "sarah"
click at [230, 216] on input "checkbox" at bounding box center [233, 215] width 7 height 7
checkbox input "true"
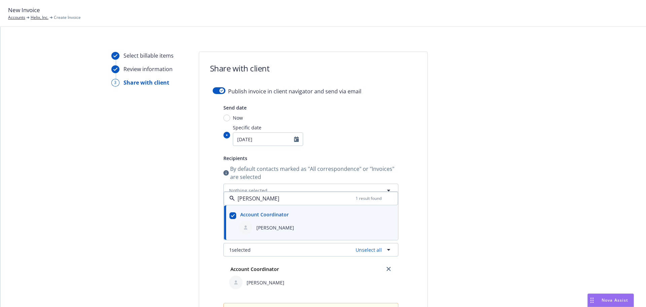
type input "sarah"
click at [407, 234] on div "Send date Now Specific date 04/29/2026 Recipients By default contacts marked as…" at bounding box center [313, 255] width 201 height 305
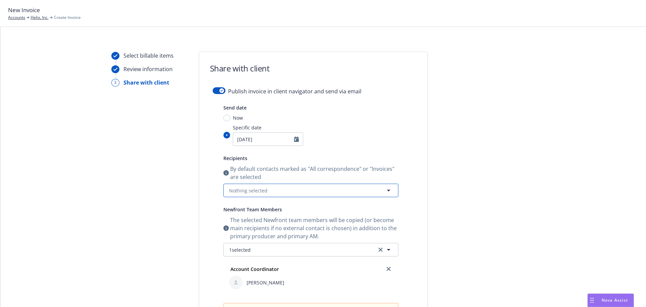
click at [299, 191] on button "Nothing selected" at bounding box center [311, 189] width 175 height 13
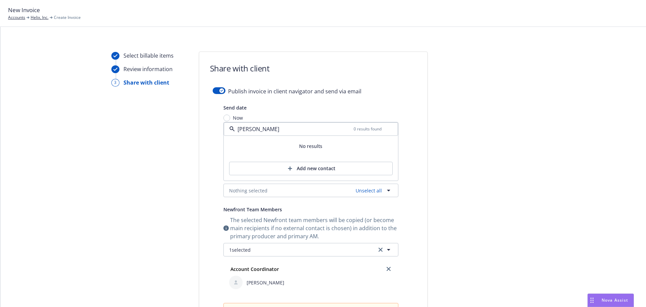
type input "Theresa"
click at [415, 218] on div "Publish invoice in client navigator and send via email Send date Now Specific d…" at bounding box center [313, 247] width 228 height 321
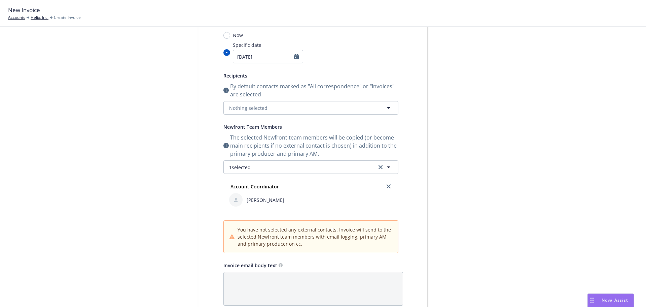
scroll to position [103, 0]
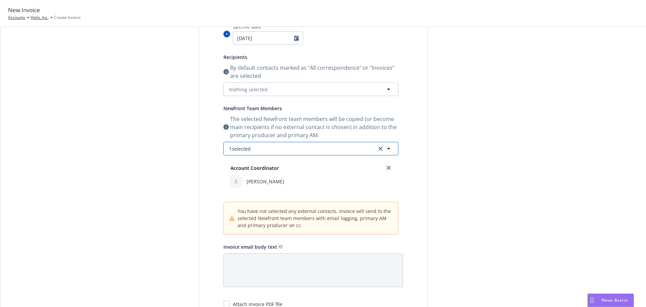
click at [345, 148] on button "1 selected" at bounding box center [311, 148] width 175 height 13
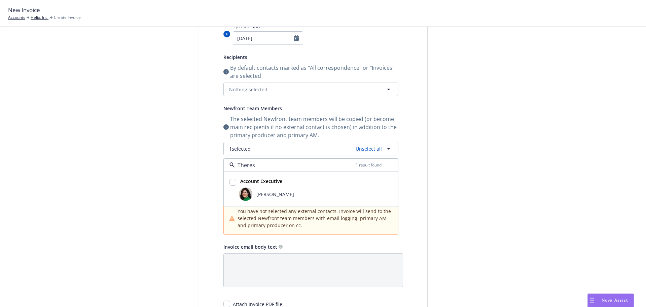
type input "Theresa"
click at [230, 182] on input "checkbox" at bounding box center [233, 182] width 7 height 7
checkbox input "true"
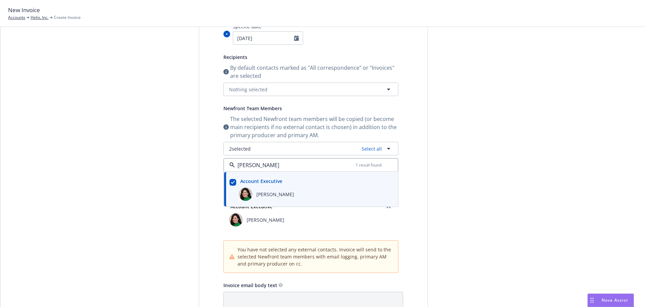
type input "Theresa"
click at [410, 217] on div "Send date Now Specific date 04/29/2026 Recipients By default contacts marked as…" at bounding box center [313, 173] width 201 height 343
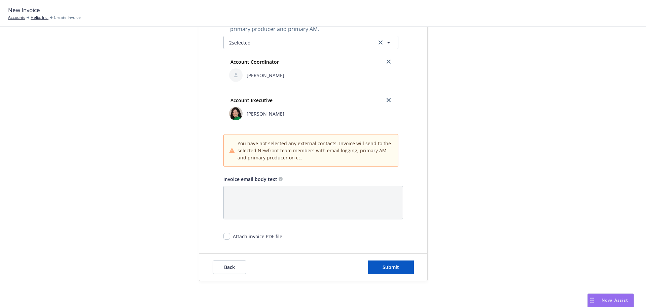
scroll to position [210, 0]
click at [386, 268] on span "Submit" at bounding box center [391, 266] width 16 height 6
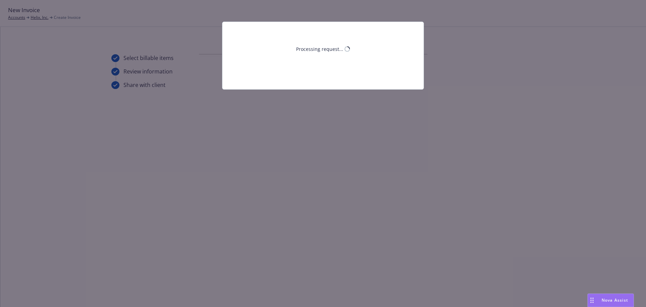
scroll to position [0, 0]
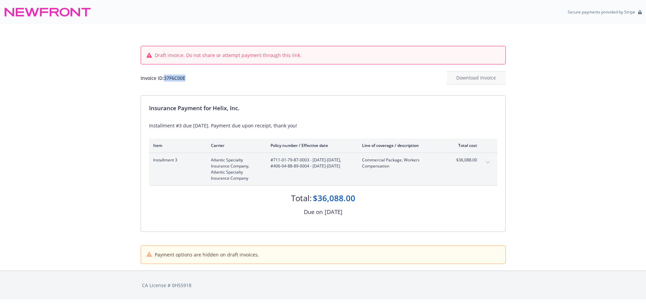
drag, startPoint x: 188, startPoint y: 78, endPoint x: 165, endPoint y: 79, distance: 22.6
click at [165, 79] on div "Invoice ID: 37F6C00E Download Invoice" at bounding box center [323, 77] width 365 height 13
copy div "37F6C00E"
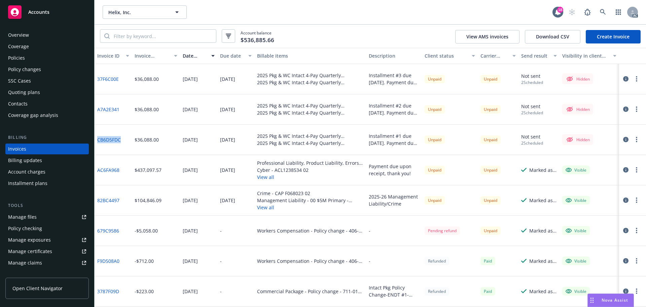
drag, startPoint x: 122, startPoint y: 142, endPoint x: 112, endPoint y: 142, distance: 9.4
click at [99, 143] on div "CB6D5FDC" at bounding box center [113, 140] width 37 height 30
copy link "CB6D5FDC"
click at [149, 116] on div "$36,088.00" at bounding box center [156, 109] width 48 height 30
click at [113, 141] on link "CB6D5FDC" at bounding box center [109, 139] width 24 height 7
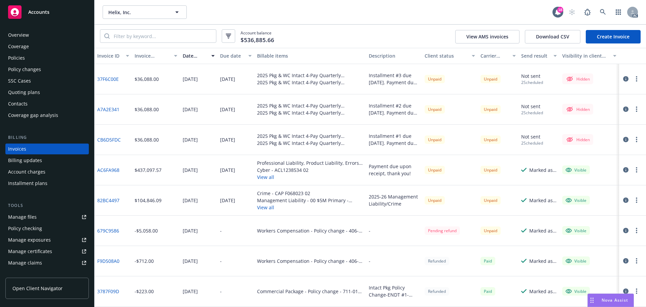
click at [633, 170] on button "button" at bounding box center [637, 170] width 8 height 8
click at [568, 279] on link "Void" at bounding box center [593, 277] width 86 height 13
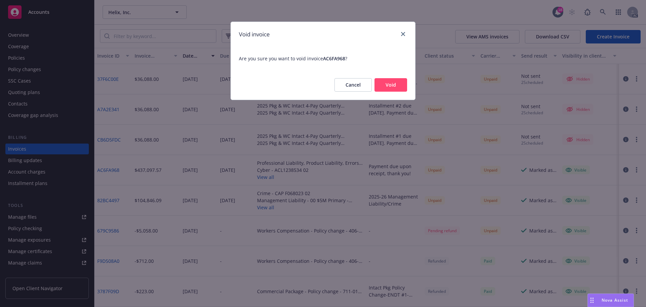
click at [392, 83] on button "Void" at bounding box center [391, 84] width 33 height 13
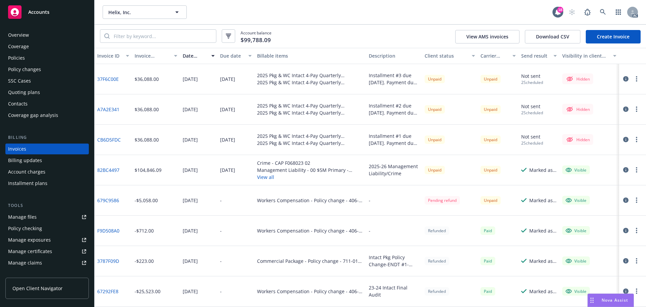
click at [16, 59] on div "Policies" at bounding box center [16, 58] width 17 height 11
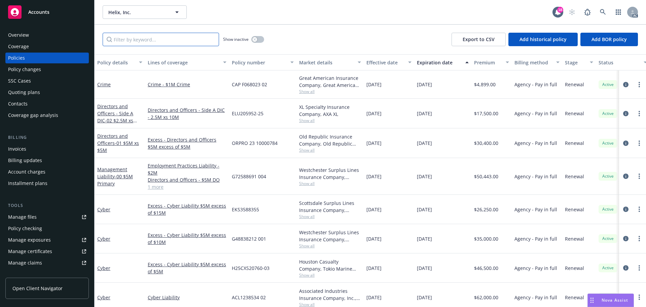
click at [129, 38] on input "Filter by keyword..." at bounding box center [161, 39] width 116 height 13
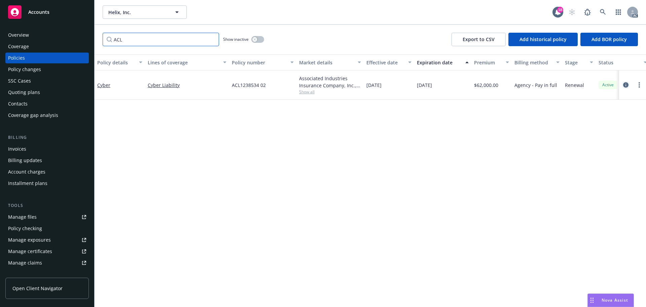
type input "ACL"
click at [625, 84] on icon "circleInformation" at bounding box center [625, 84] width 5 height 5
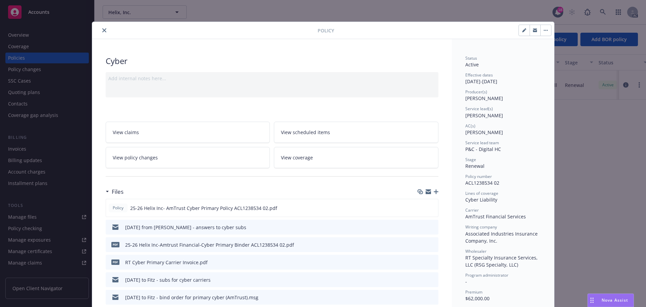
scroll to position [34, 0]
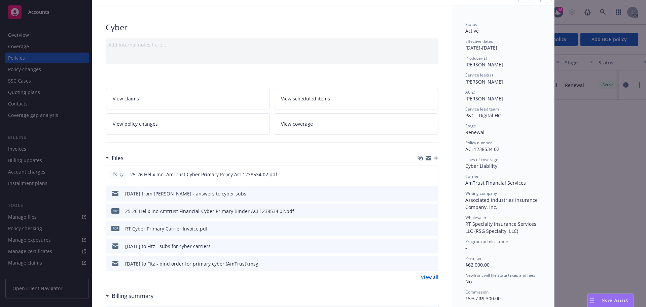
click at [418, 229] on icon "download file" at bounding box center [420, 227] width 5 height 5
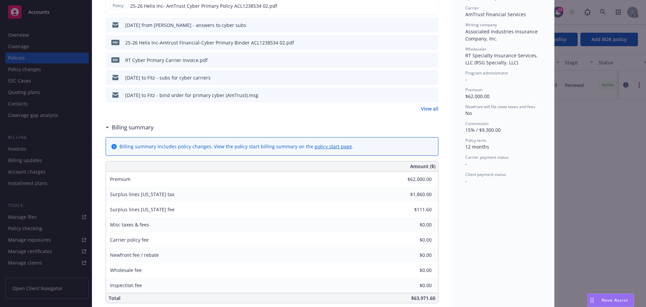
scroll to position [236, 0]
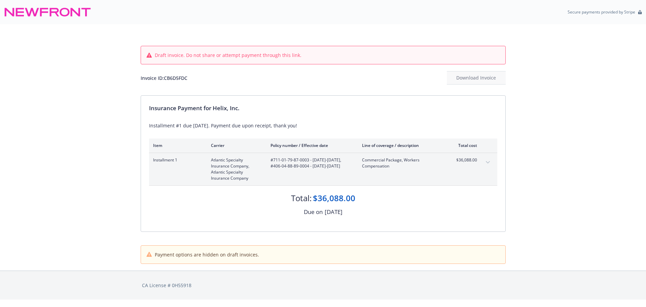
click at [265, 74] on div "Invoice ID: CB6D5FDC Download Invoice" at bounding box center [323, 77] width 365 height 13
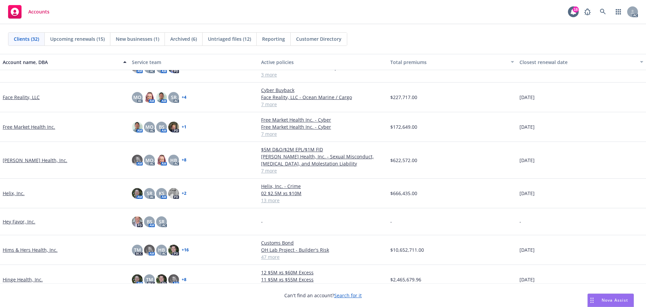
scroll to position [236, 0]
click at [9, 194] on link "Helix, Inc." at bounding box center [14, 192] width 22 height 7
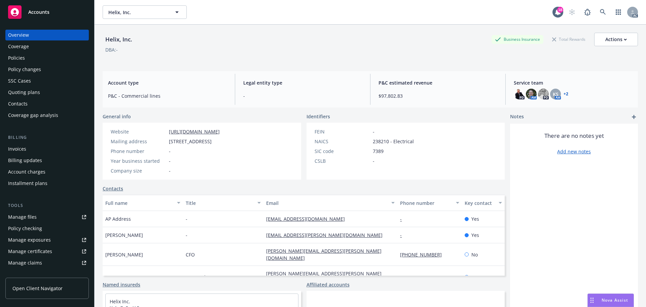
click at [16, 60] on div "Policies" at bounding box center [16, 58] width 17 height 11
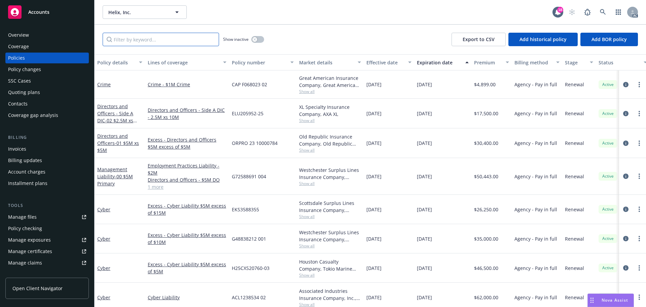
click at [138, 41] on input "Filter by keyword..." at bounding box center [161, 39] width 116 height 13
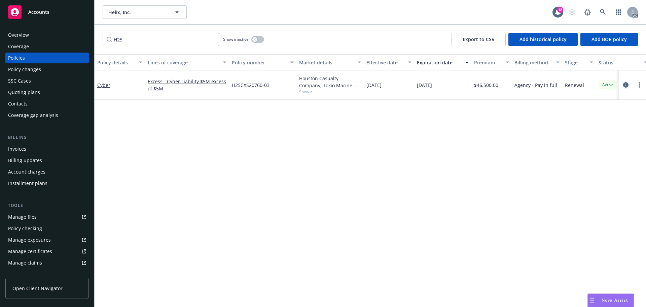
click at [623, 86] on link "circleInformation" at bounding box center [626, 85] width 8 height 8
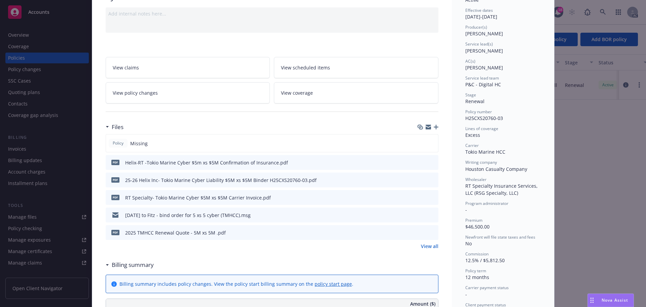
scroll to position [67, 0]
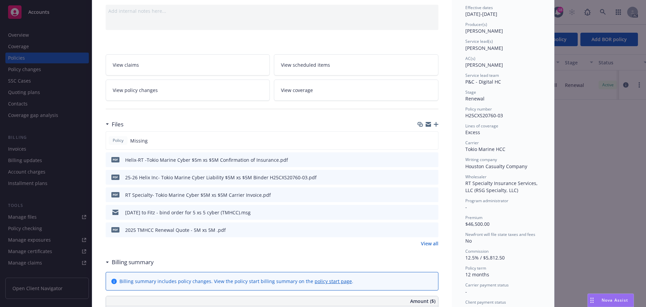
click at [419, 193] on icon "download file" at bounding box center [421, 194] width 4 height 4
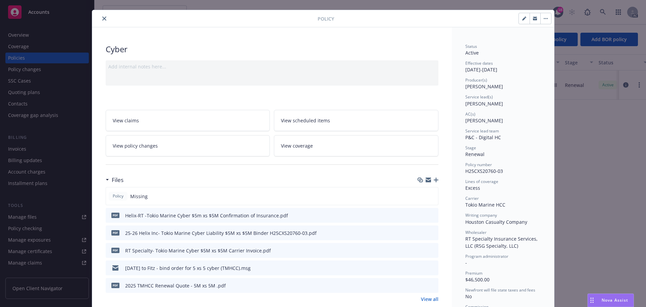
scroll to position [0, 0]
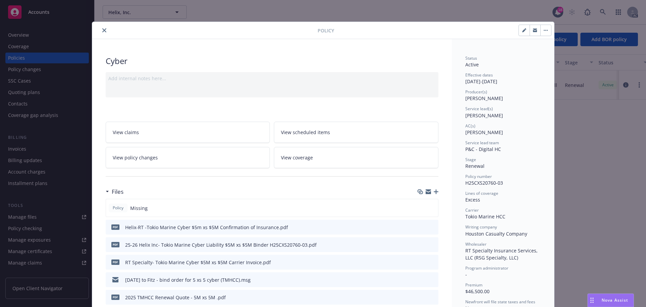
click at [102, 30] on icon "close" at bounding box center [104, 30] width 4 height 4
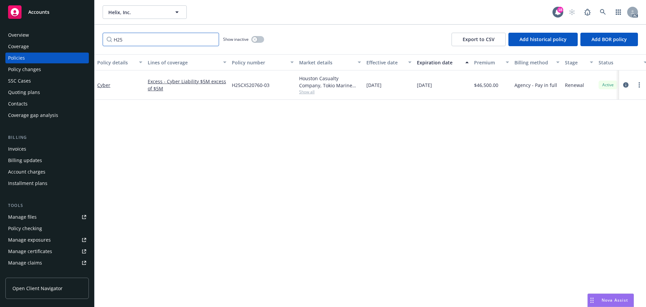
drag, startPoint x: 128, startPoint y: 36, endPoint x: 94, endPoint y: 46, distance: 35.1
click at [94, 39] on div "Accounts Overview Coverage Policies Policy changes SSC Cases Quoting plans Cont…" at bounding box center [323, 153] width 646 height 307
type input "G488"
click at [624, 84] on icon "circleInformation" at bounding box center [625, 84] width 5 height 5
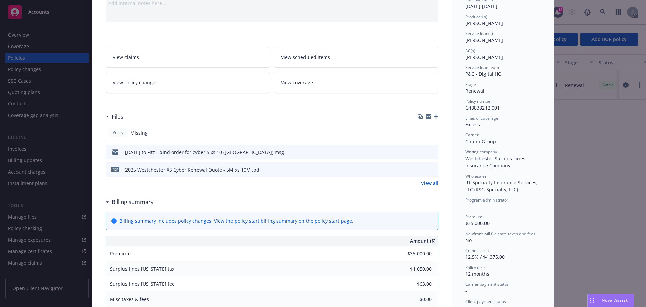
scroll to position [168, 0]
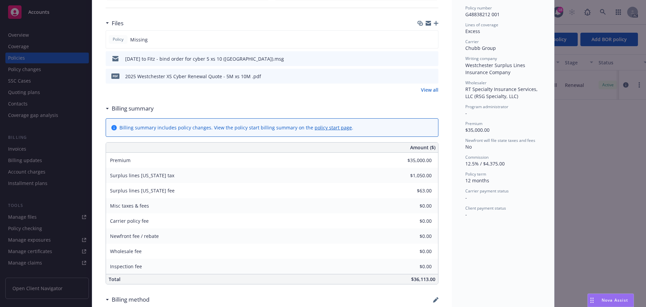
click at [434, 23] on icon "button" at bounding box center [436, 23] width 5 height 5
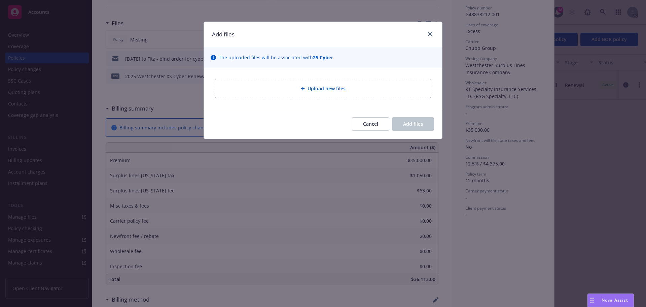
click at [325, 89] on span "Upload new files" at bounding box center [327, 88] width 38 height 7
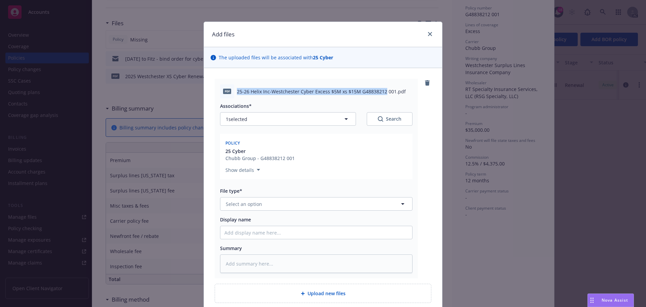
drag, startPoint x: 236, startPoint y: 92, endPoint x: 381, endPoint y: 92, distance: 145.8
click at [381, 92] on span "25-26 Helix Inc-Westchester Cyber Excess $5M xs $15M G48838212 001.pdf" at bounding box center [321, 91] width 169 height 7
copy span "25-26 Helix Inc-[GEOGRAPHIC_DATA] Cyber Excess $5M xs $15M G48838212"
drag, startPoint x: 262, startPoint y: 204, endPoint x: 264, endPoint y: 201, distance: 4.1
click at [262, 203] on button "Select an option" at bounding box center [316, 203] width 193 height 13
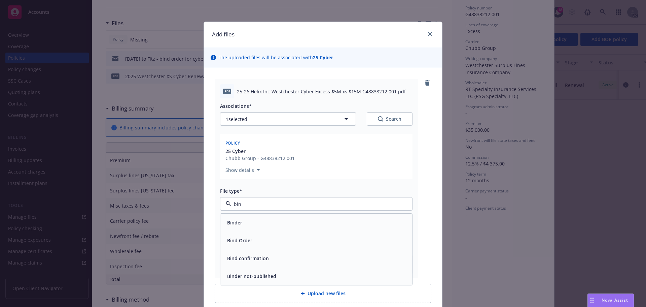
type input "bind"
click at [244, 223] on div "Binder" at bounding box center [317, 222] width 184 height 10
click at [236, 233] on input "Display name" at bounding box center [317, 232] width 192 height 13
paste input "25-26 Helix Inc-[GEOGRAPHIC_DATA] Cyber Excess $5M xs $15M G48838212"
type textarea "x"
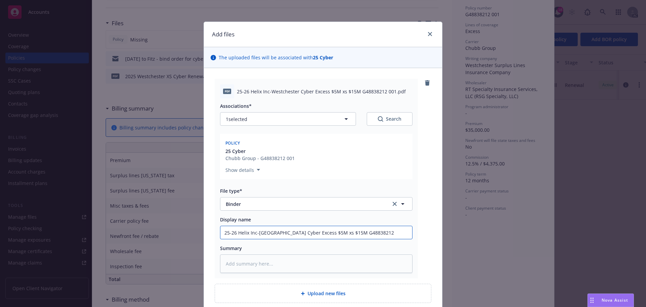
type input "25-26 Helix Inc-[GEOGRAPHIC_DATA] Cyber Excess $5M xs $15M G48838212"
click at [243, 263] on textarea at bounding box center [316, 263] width 193 height 19
paste textarea "25-26 Helix Inc-[GEOGRAPHIC_DATA] Cyber Excess $5M xs $15M G48838212"
type textarea "x"
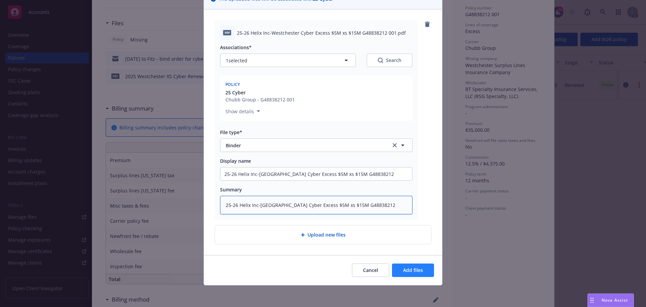
type textarea "25-26 Helix Inc-[GEOGRAPHIC_DATA] Cyber Excess $5M xs $15M G48838212"
click at [411, 269] on span "Add files" at bounding box center [413, 270] width 20 height 6
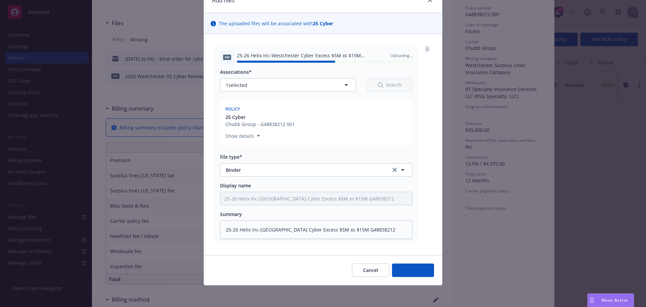
type textarea "x"
